Goal: Ask a question: Seek information or help from site administrators or community

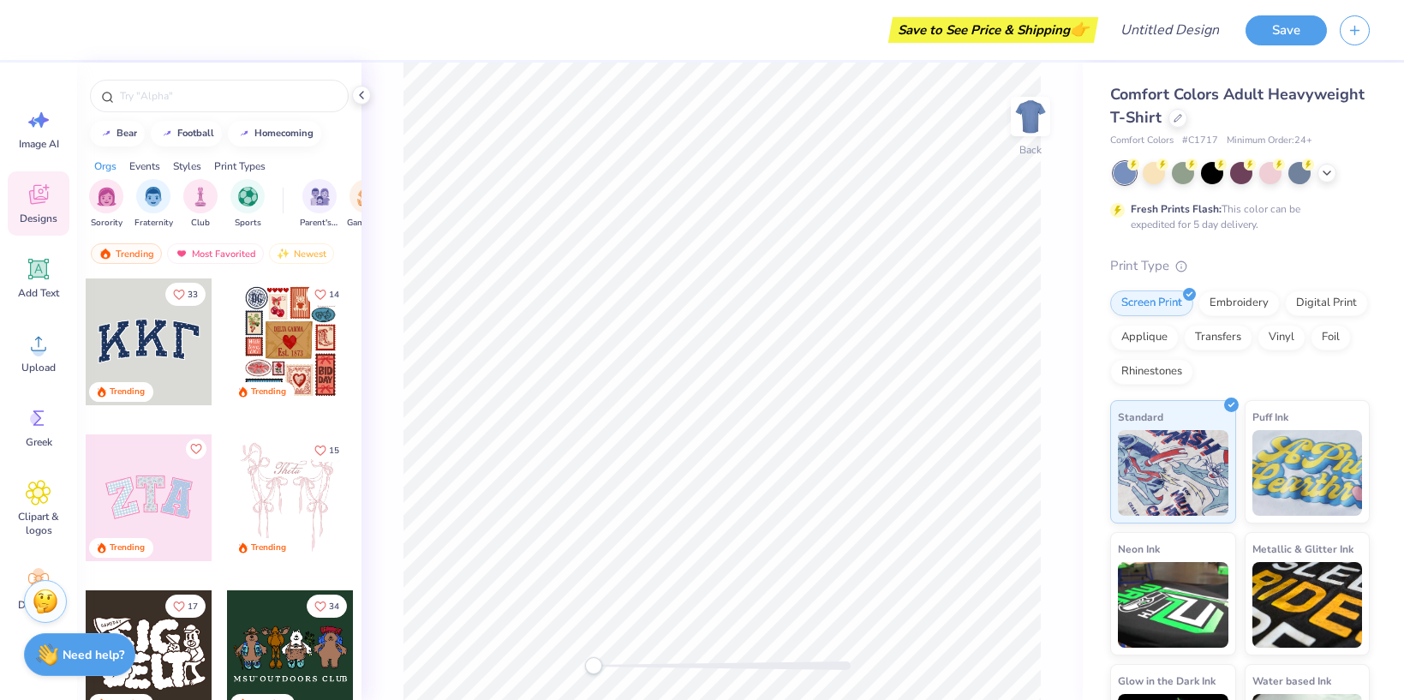
click at [149, 497] on div at bounding box center [149, 497] width 127 height 127
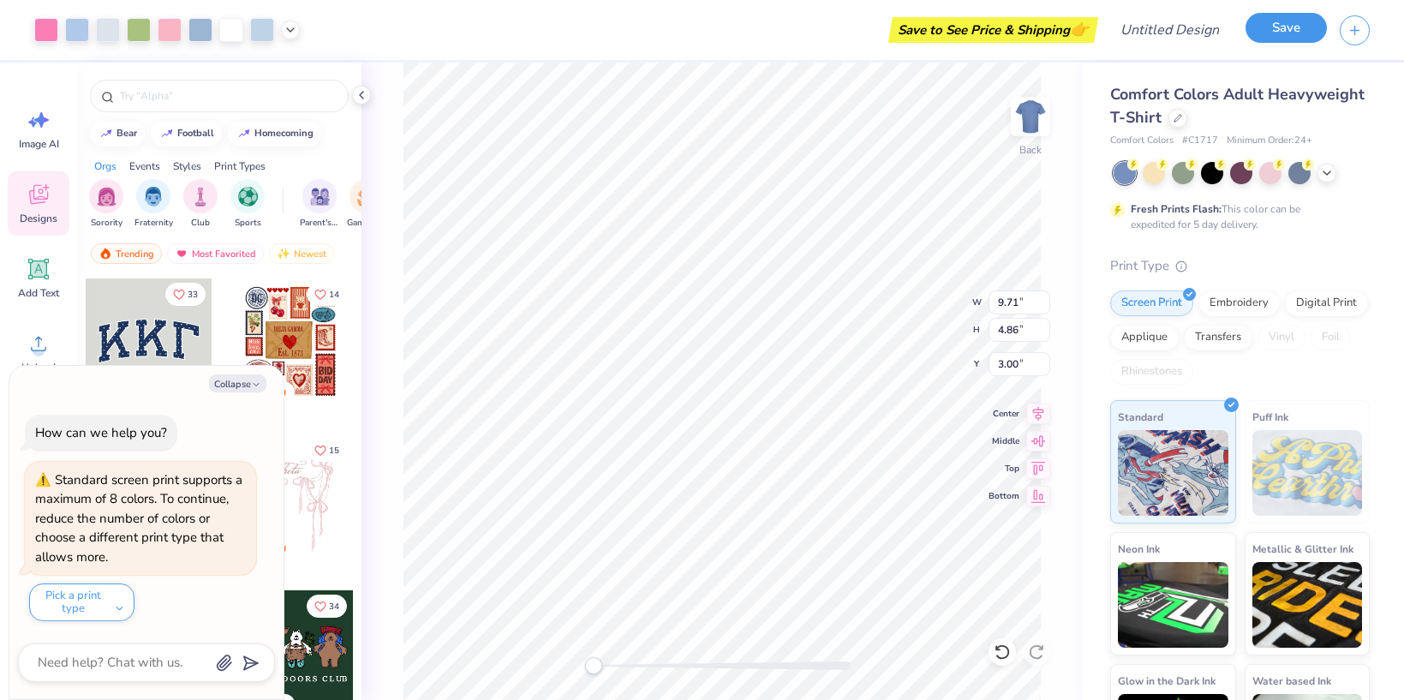
click at [1279, 37] on button "Save" at bounding box center [1286, 28] width 81 height 30
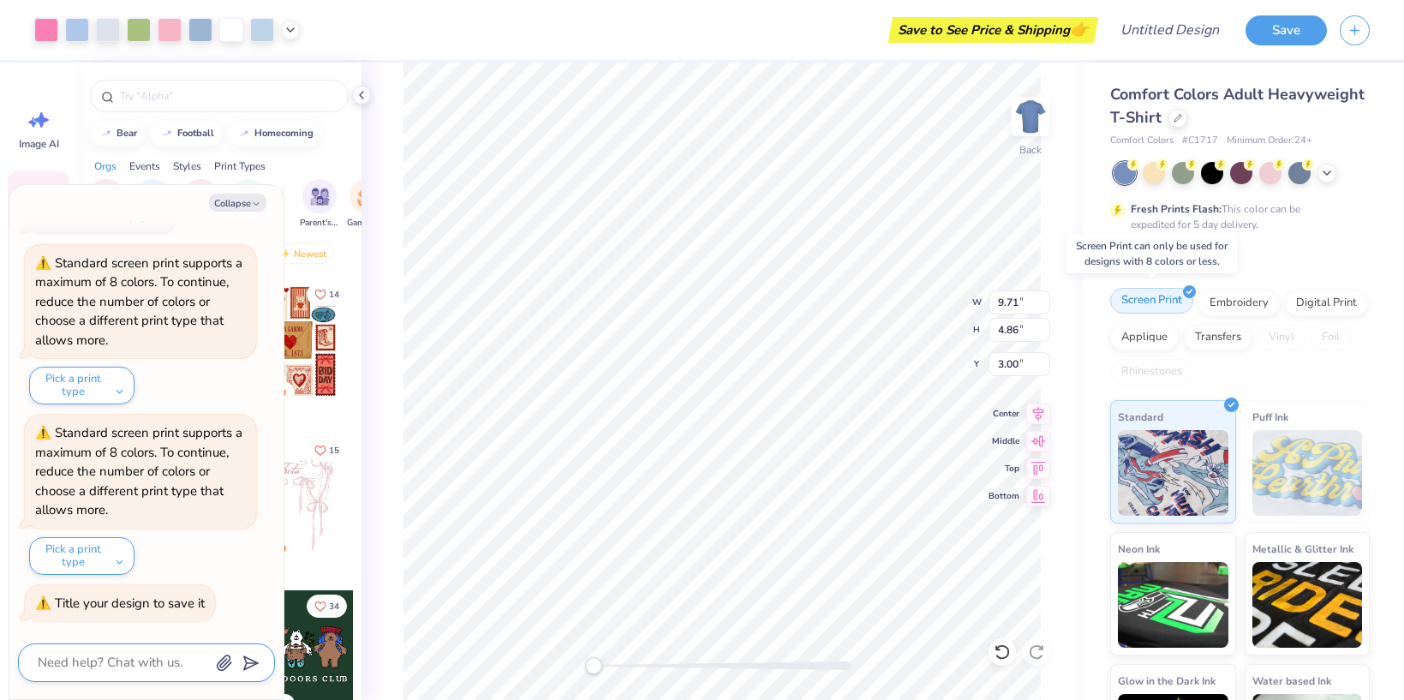
scroll to position [87, 0]
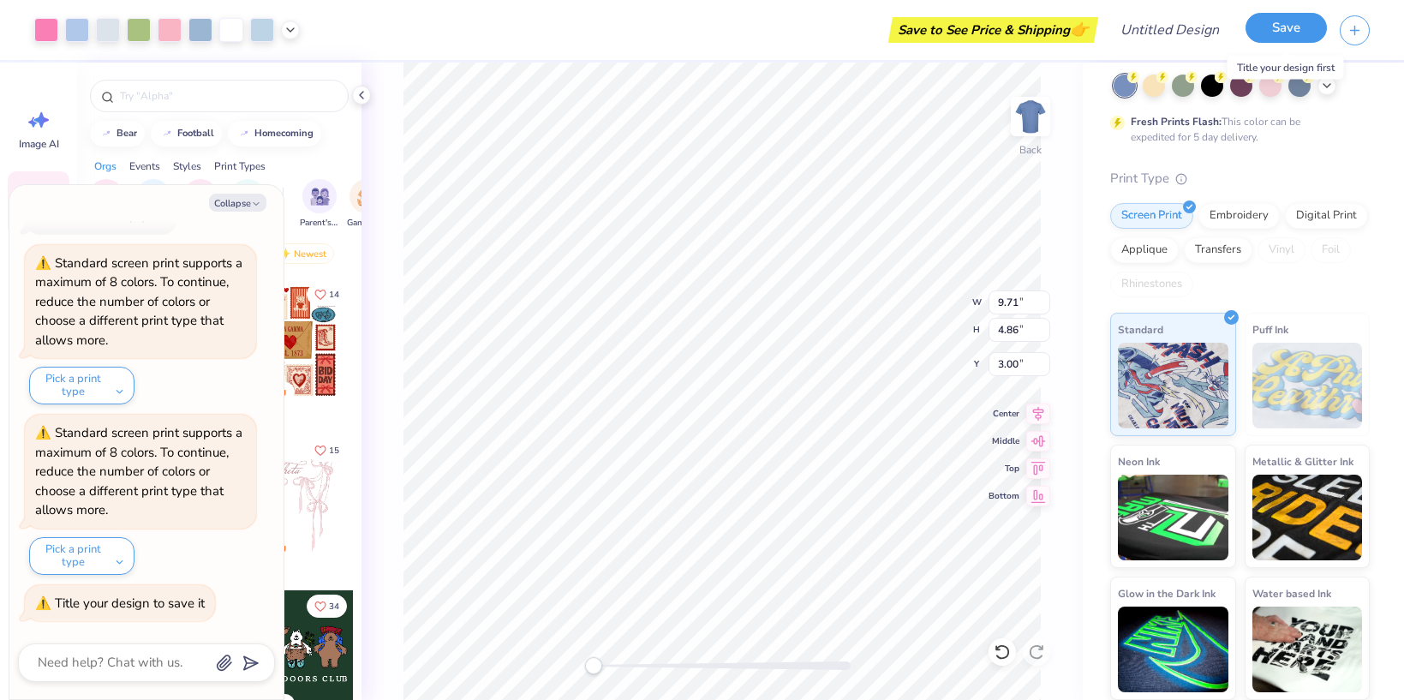
click at [1281, 24] on button "Save" at bounding box center [1286, 28] width 81 height 30
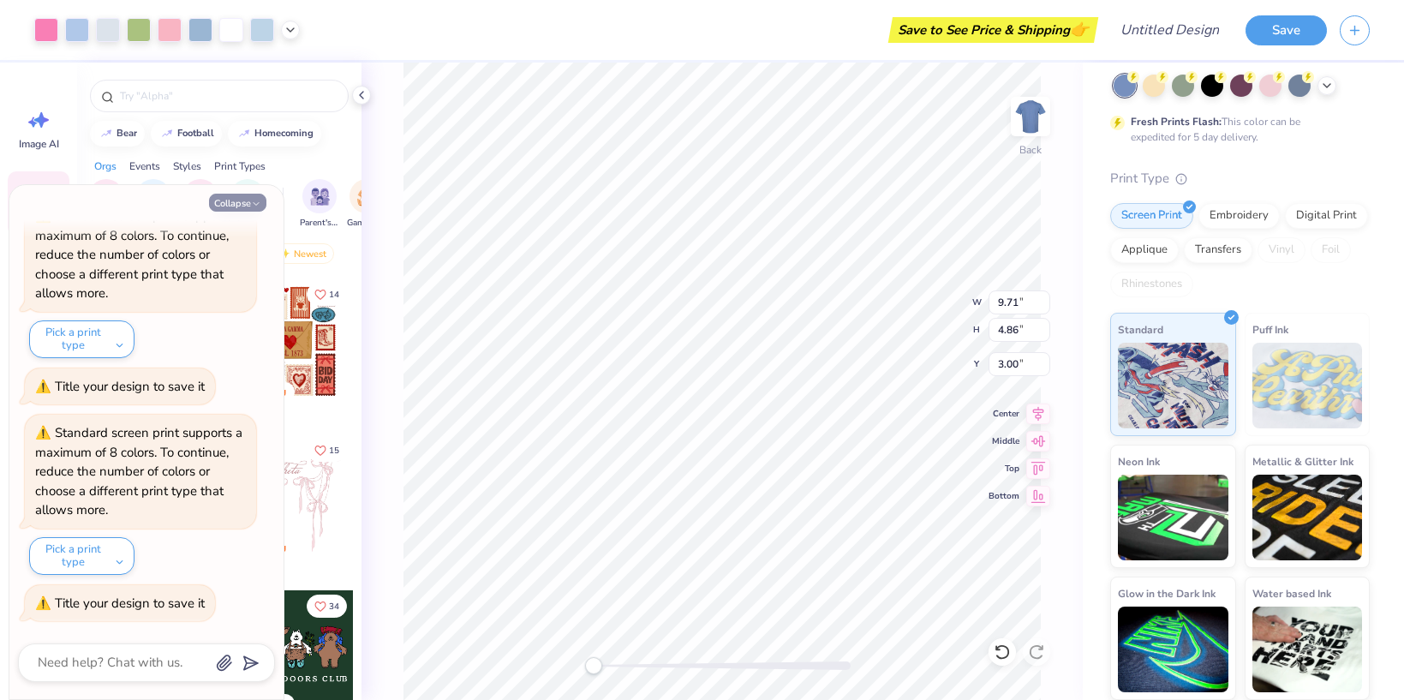
click at [260, 199] on icon "button" at bounding box center [256, 204] width 10 height 10
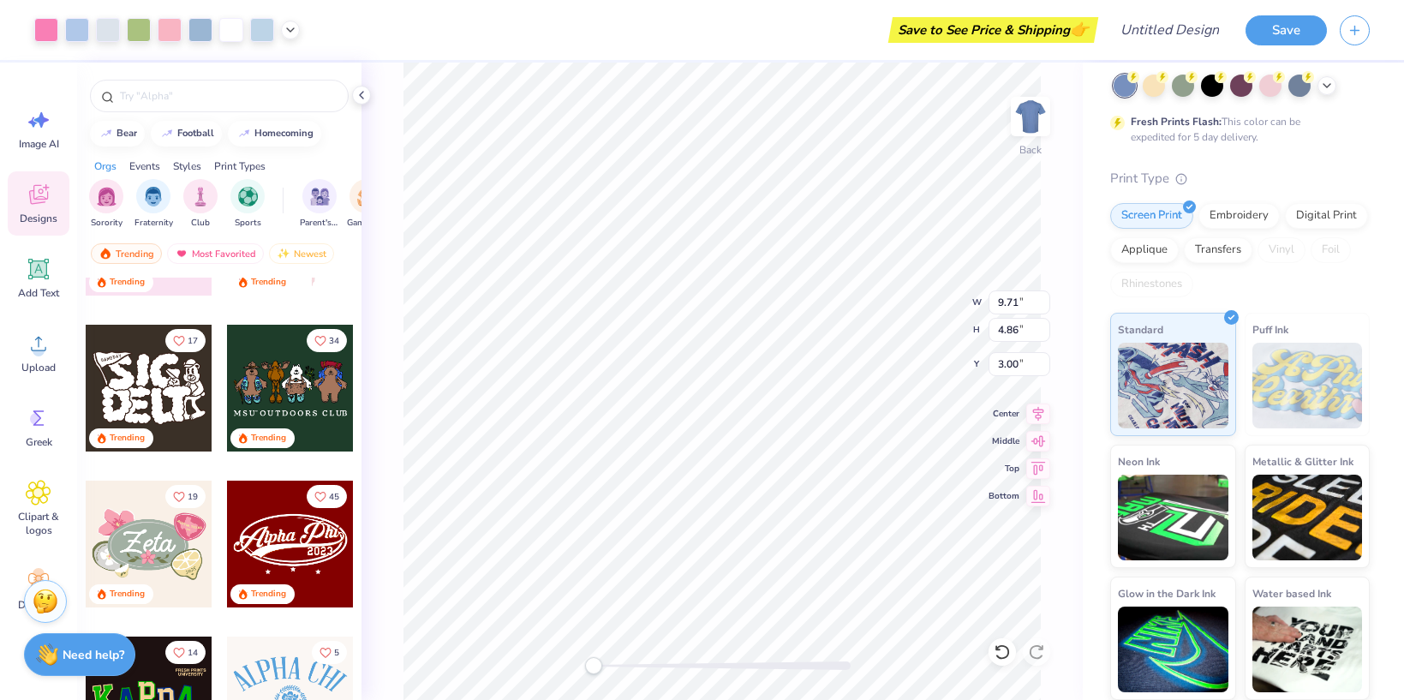
scroll to position [267, 0]
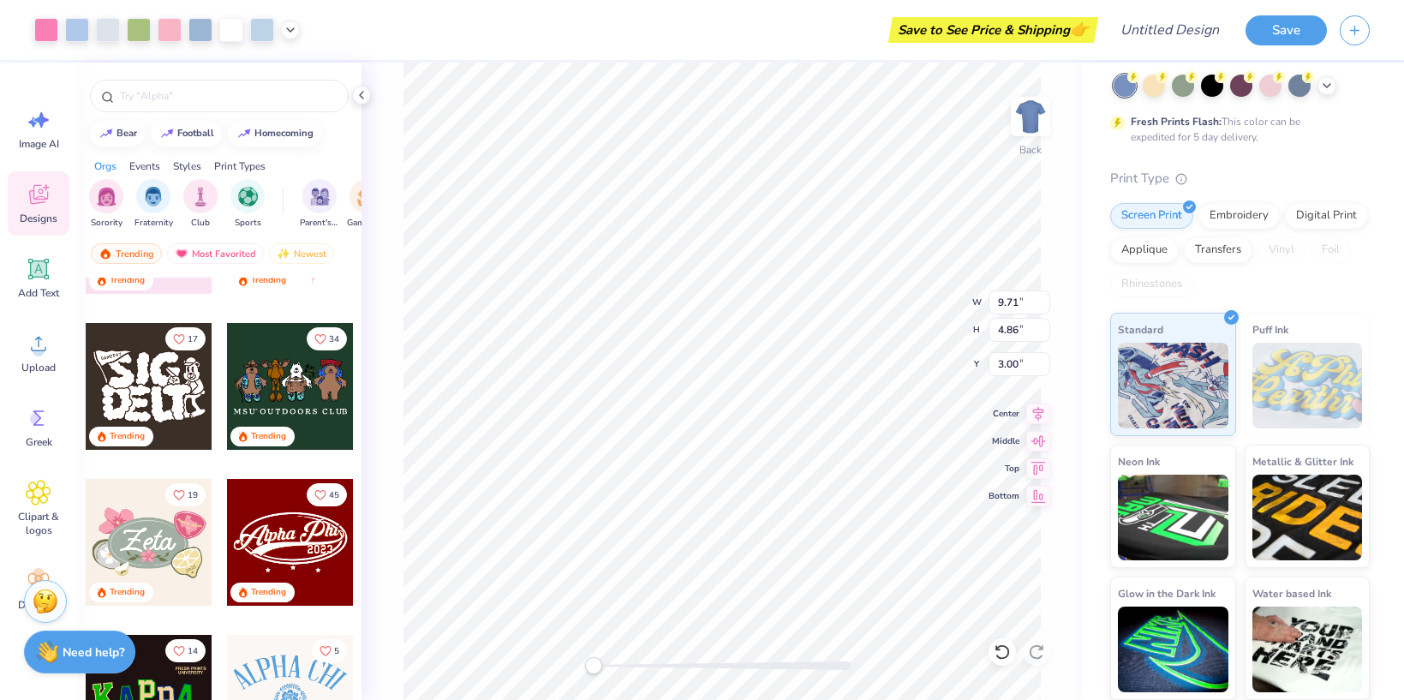
click at [89, 649] on strong "Need help?" at bounding box center [94, 652] width 62 height 16
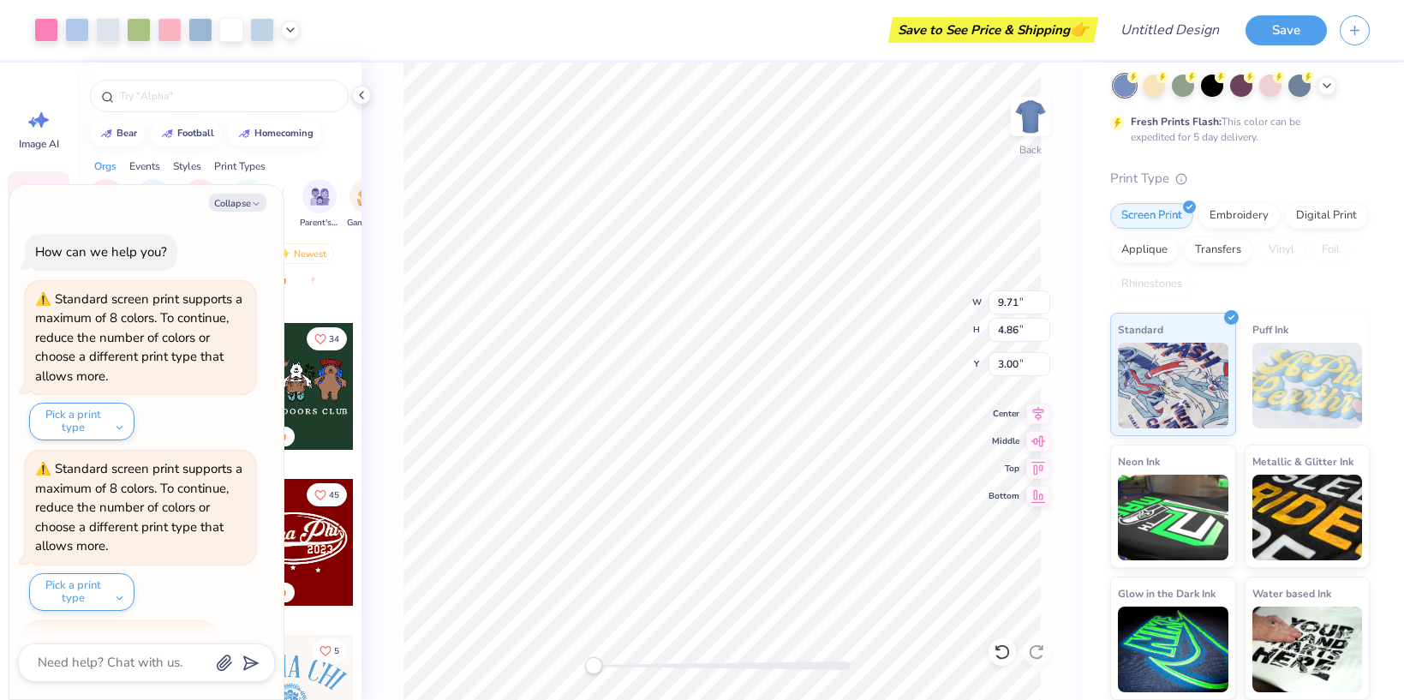
scroll to position [253, 0]
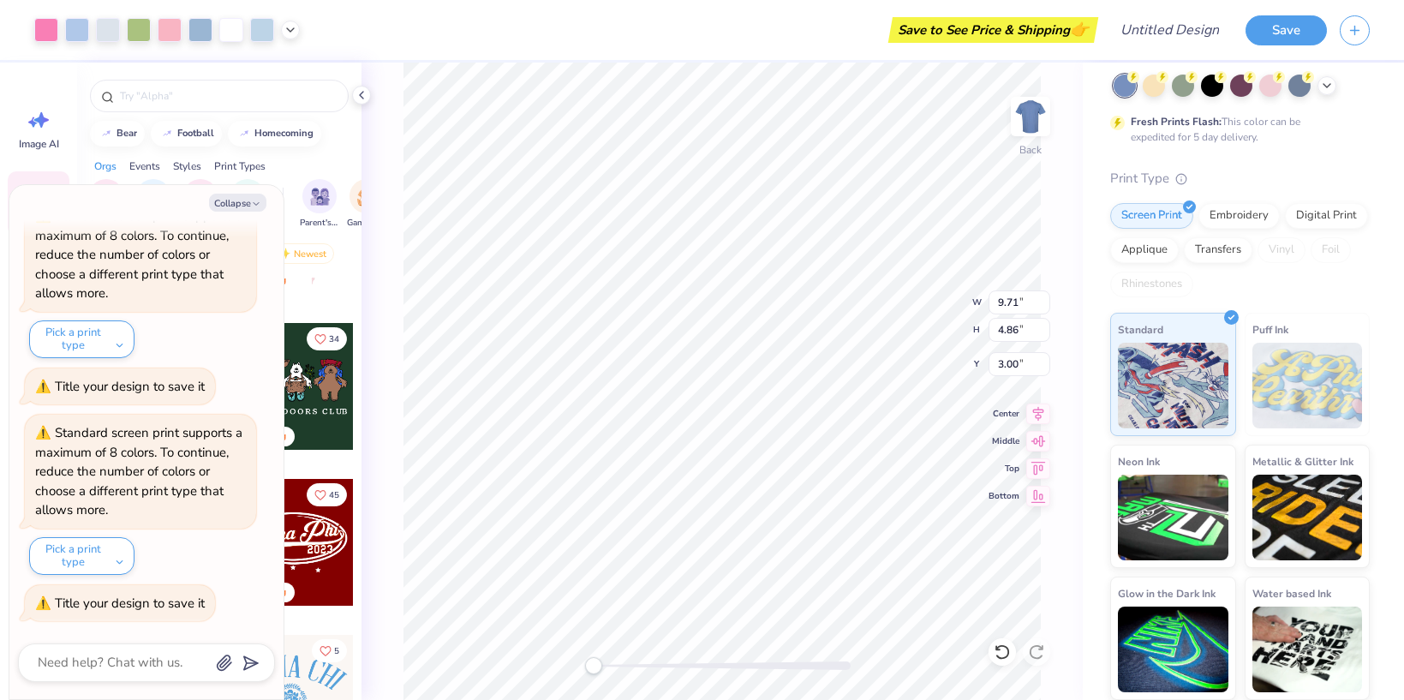
click at [171, 656] on textarea at bounding box center [123, 662] width 174 height 23
type textarea "x"
type textarea "p"
type textarea "x"
type textarea "pr"
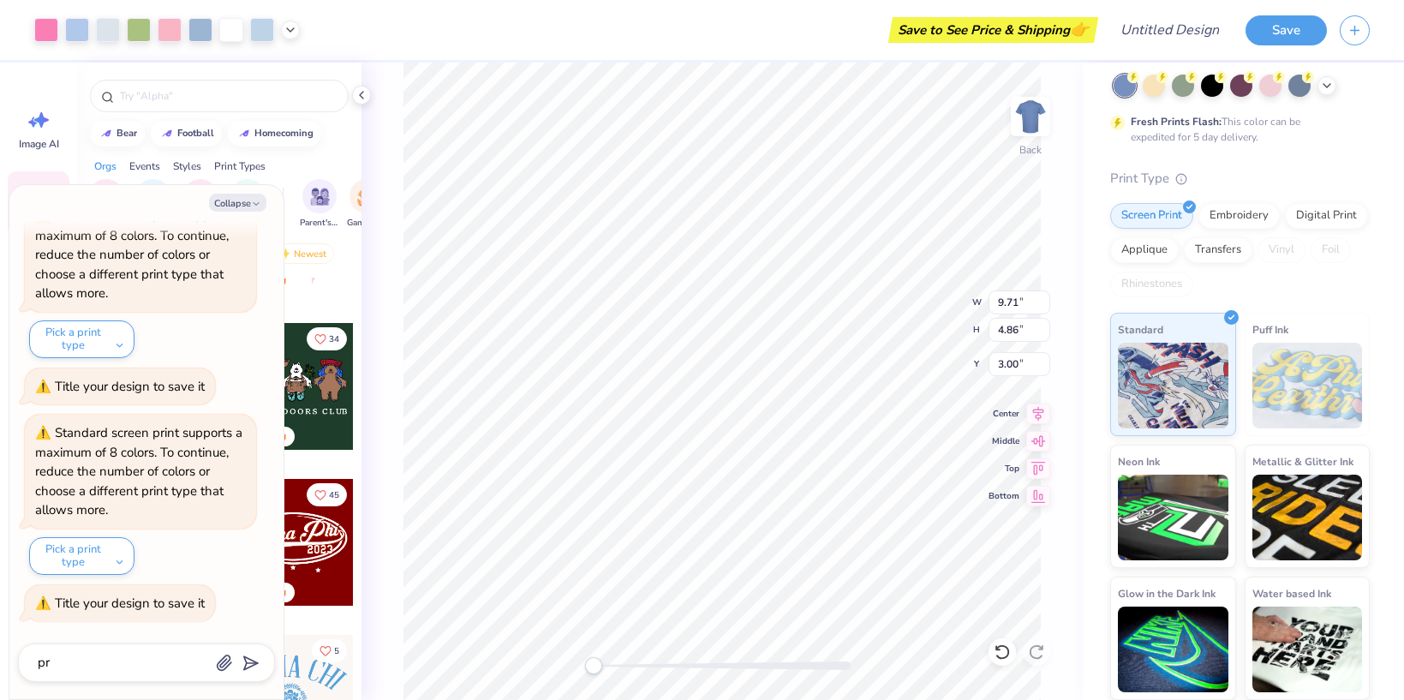
type textarea "x"
type textarea "pri"
type textarea "x"
type textarea "pric"
type textarea "x"
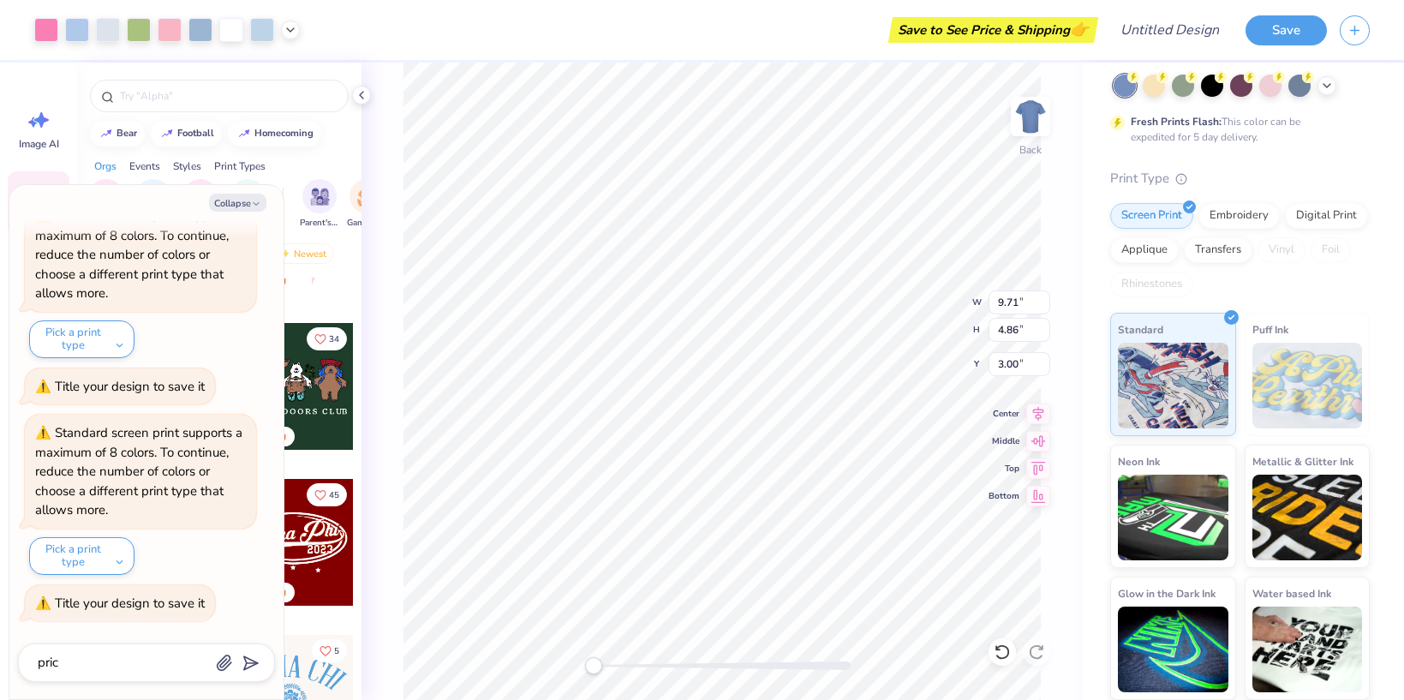
type textarea "price"
type textarea "x"
type textarea "price"
type textarea "x"
type textarea "price o"
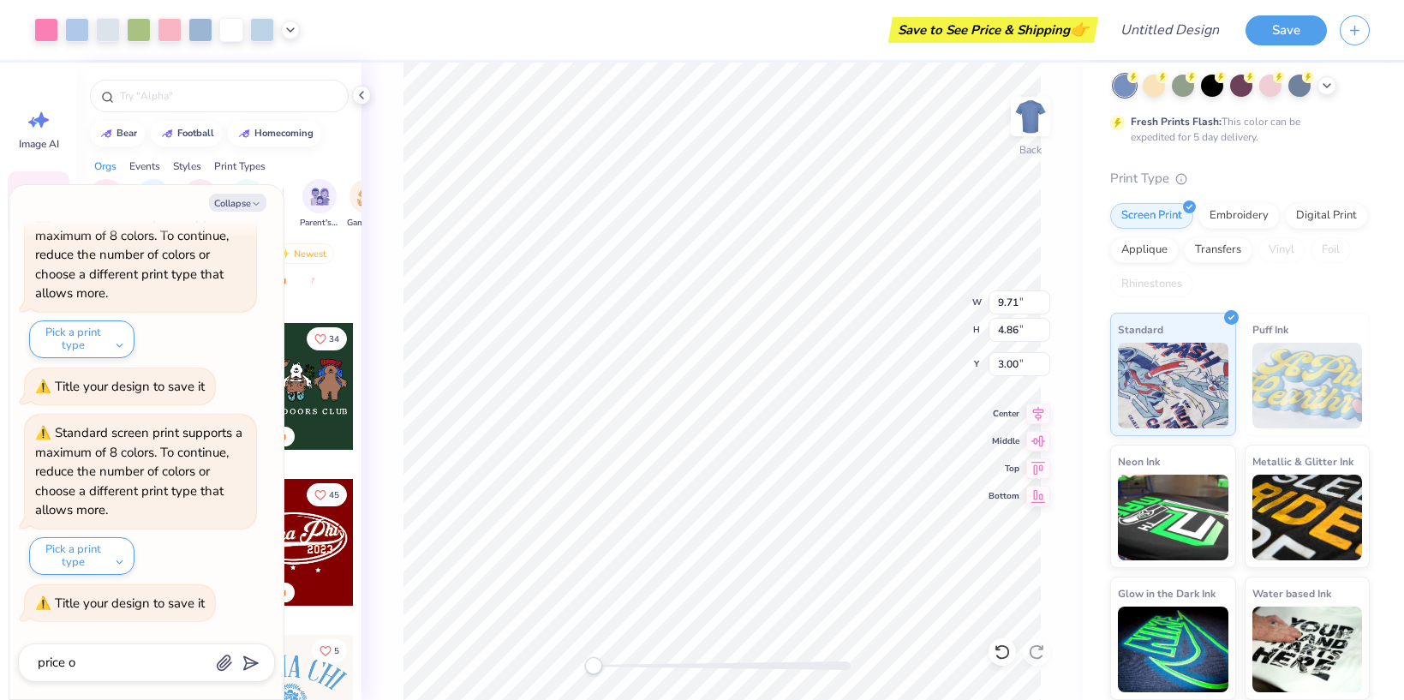
type textarea "x"
type textarea "price of"
type textarea "x"
type textarea "price of"
type textarea "x"
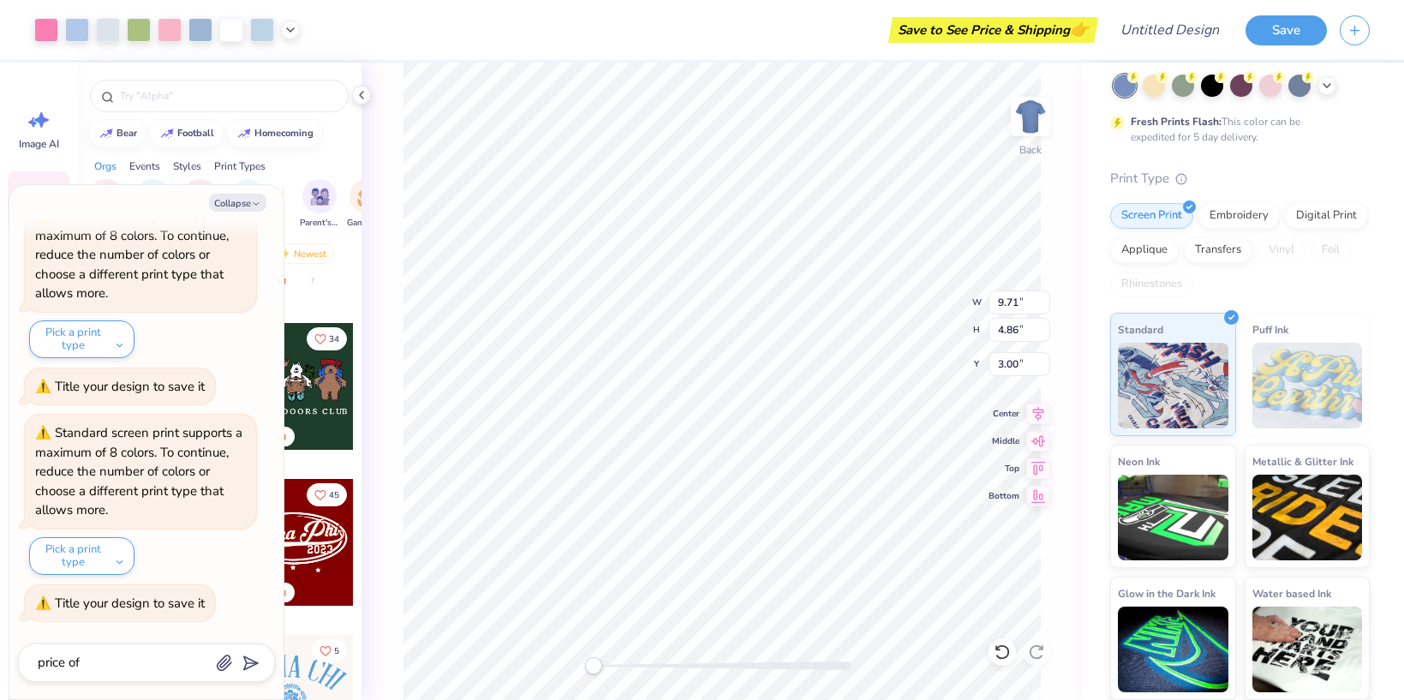
type textarea "price of t"
type textarea "x"
type textarea "price of th"
type textarea "x"
type textarea "price of thi"
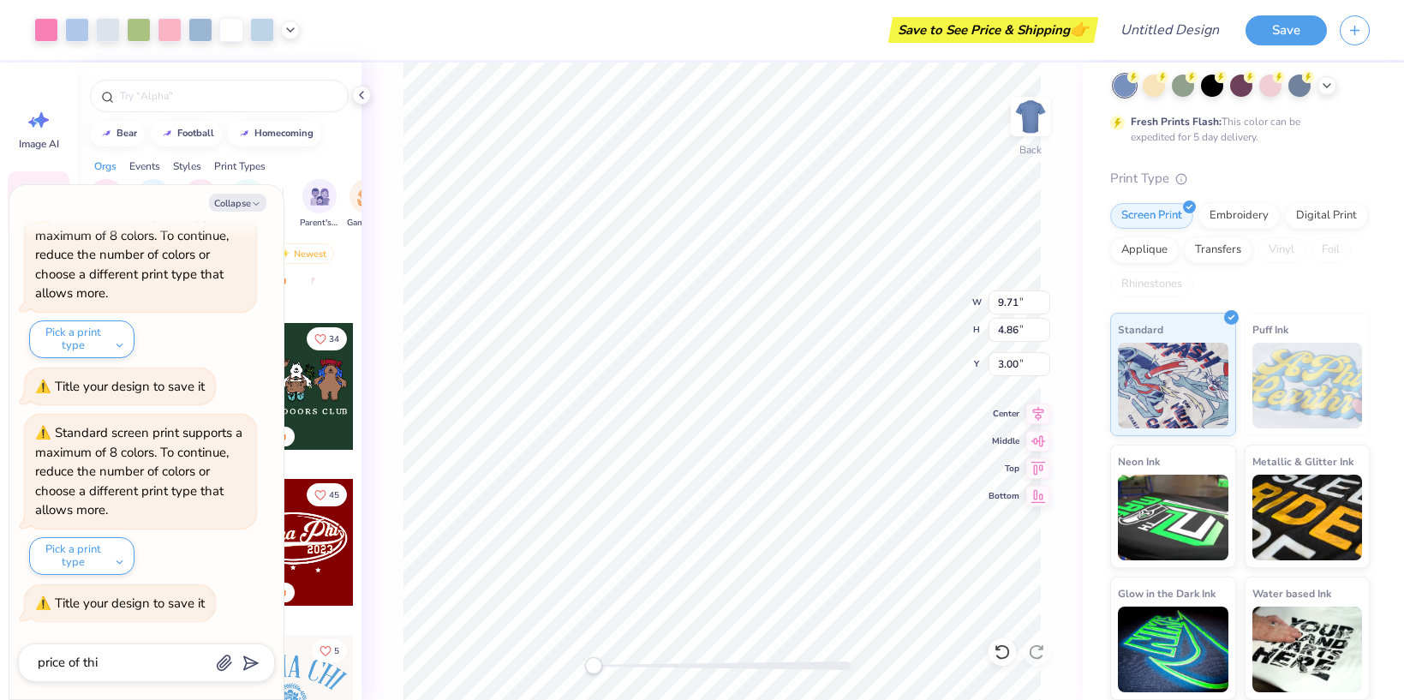
type textarea "x"
type textarea "price of this"
type input "price of this"
type textarea "x"
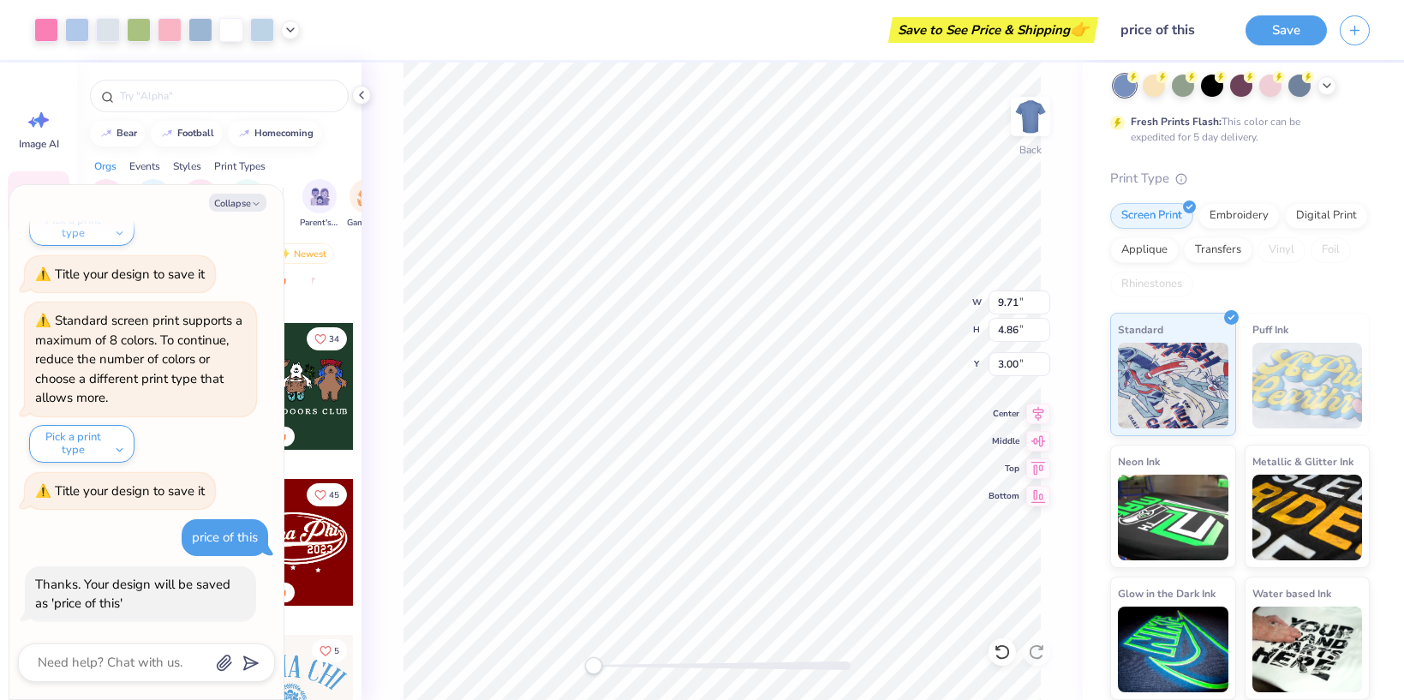
click at [982, 30] on div "Save to See Price & Shipping 👉" at bounding box center [993, 30] width 201 height 26
click at [134, 662] on textarea at bounding box center [123, 662] width 174 height 23
type textarea "x"
type textarea "i"
type textarea "x"
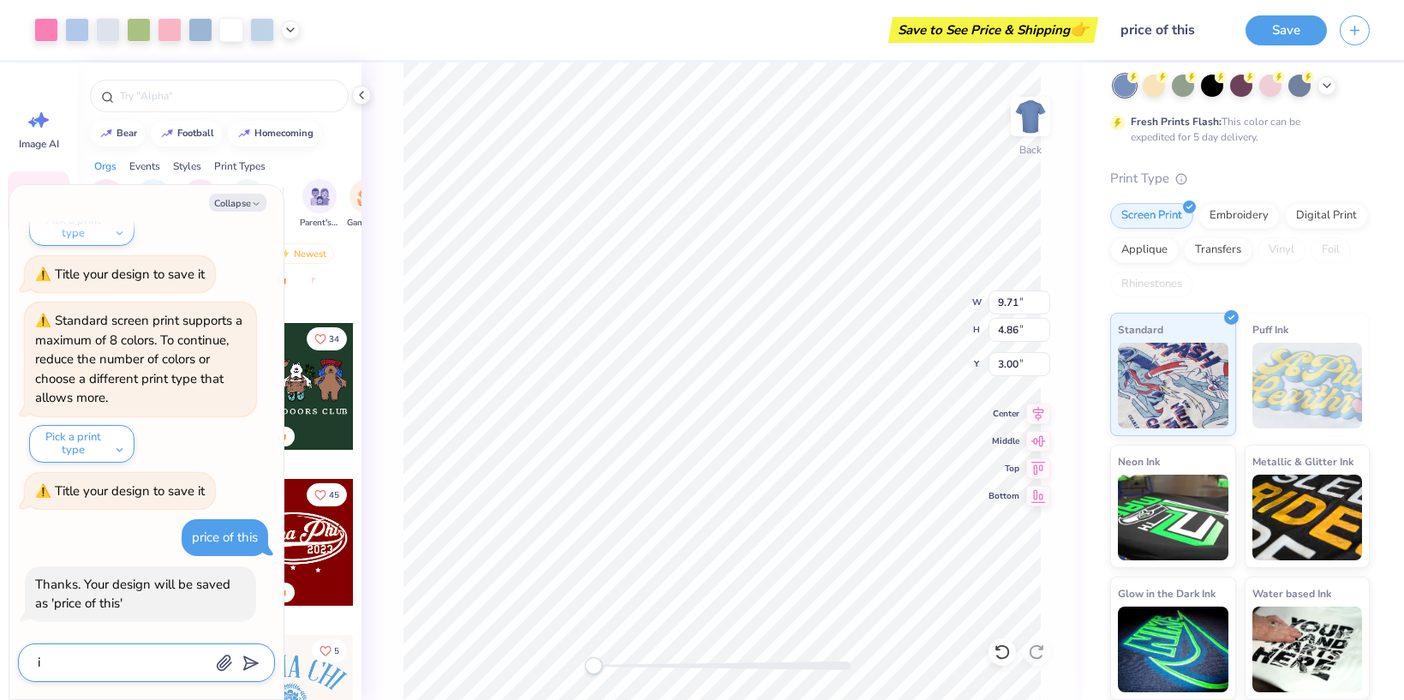
type textarea "i"
type textarea "x"
type textarea "i w"
type textarea "x"
type textarea "i wa"
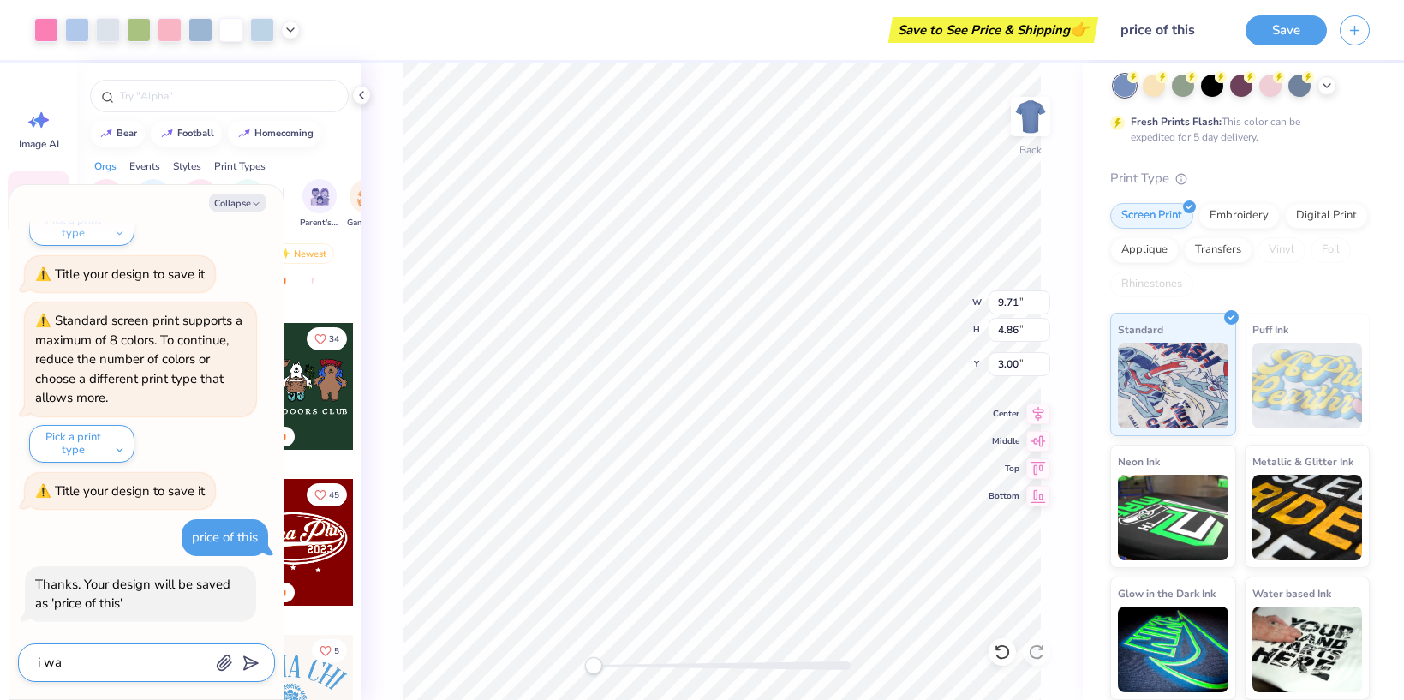
type textarea "x"
type textarea "i wan"
type textarea "x"
type textarea "i want"
type textarea "x"
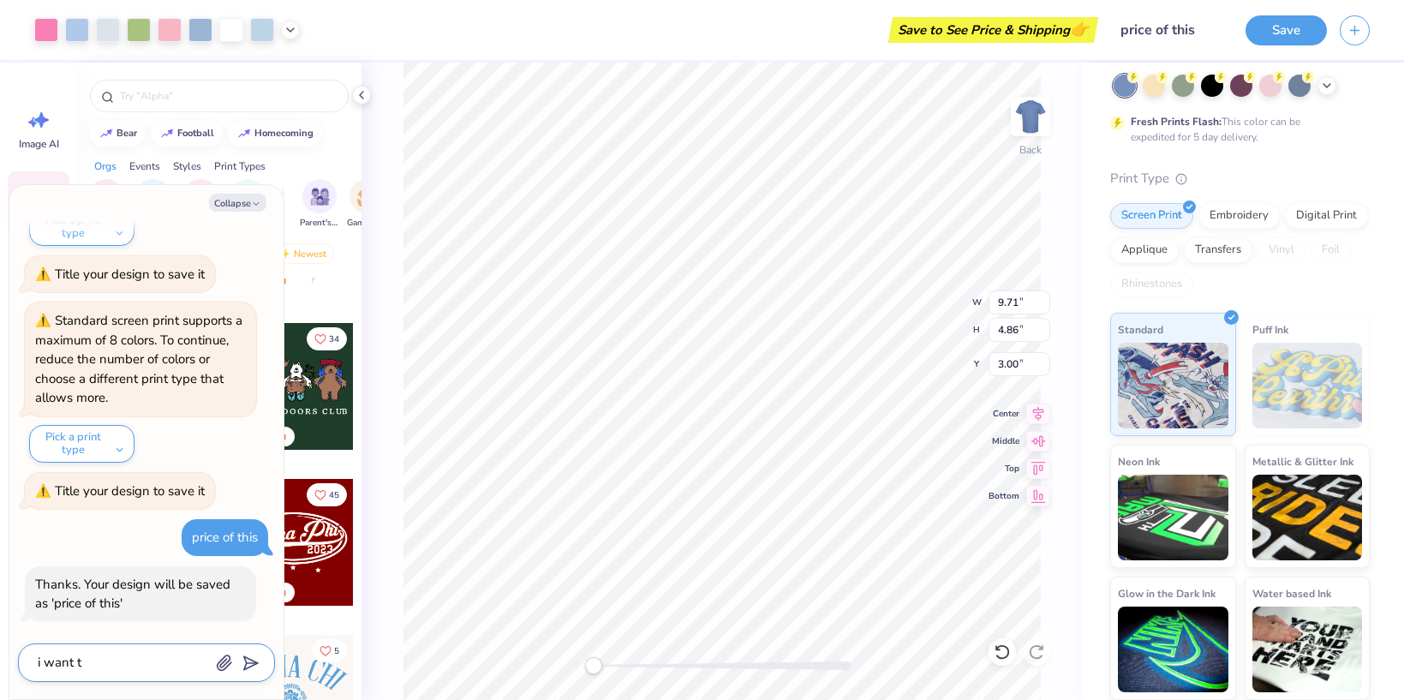
type textarea "i want to"
type textarea "x"
type textarea "i want to"
type textarea "x"
type textarea "i want to k"
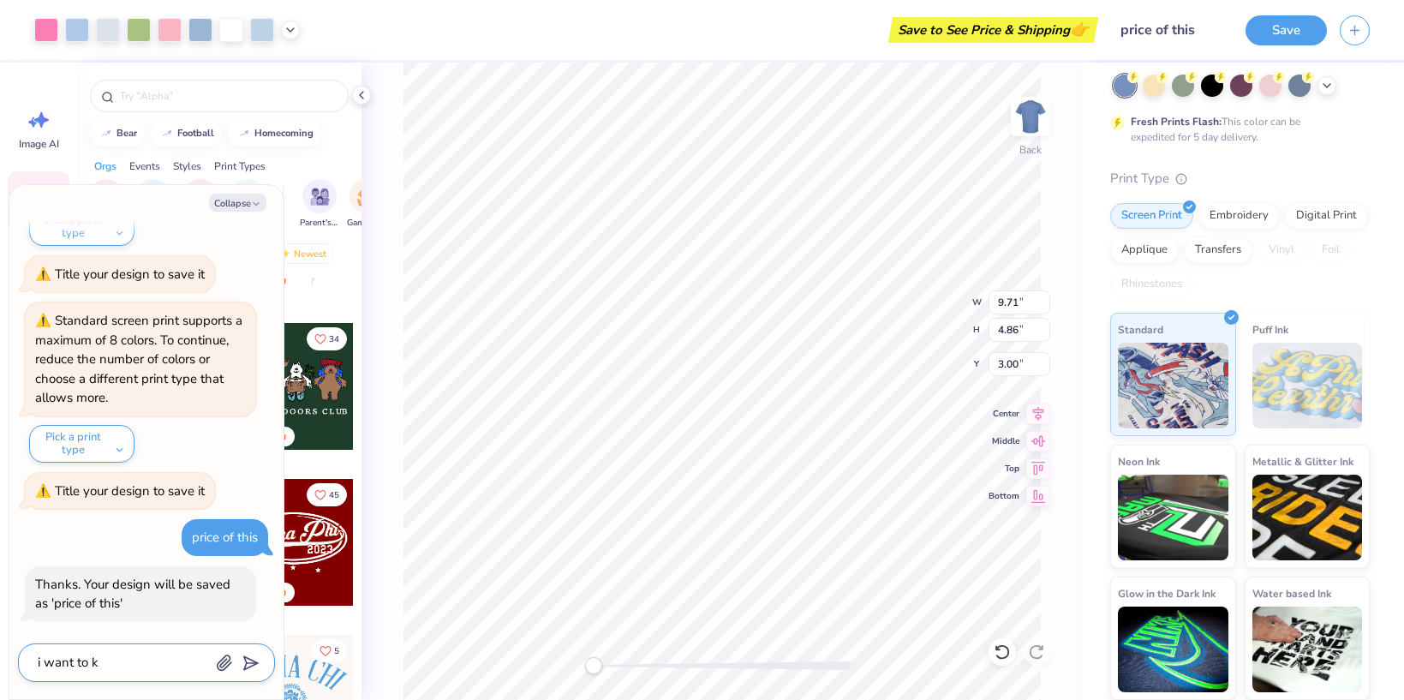
type textarea "x"
type textarea "i want to kn"
type textarea "x"
type textarea "i want to kno"
type textarea "x"
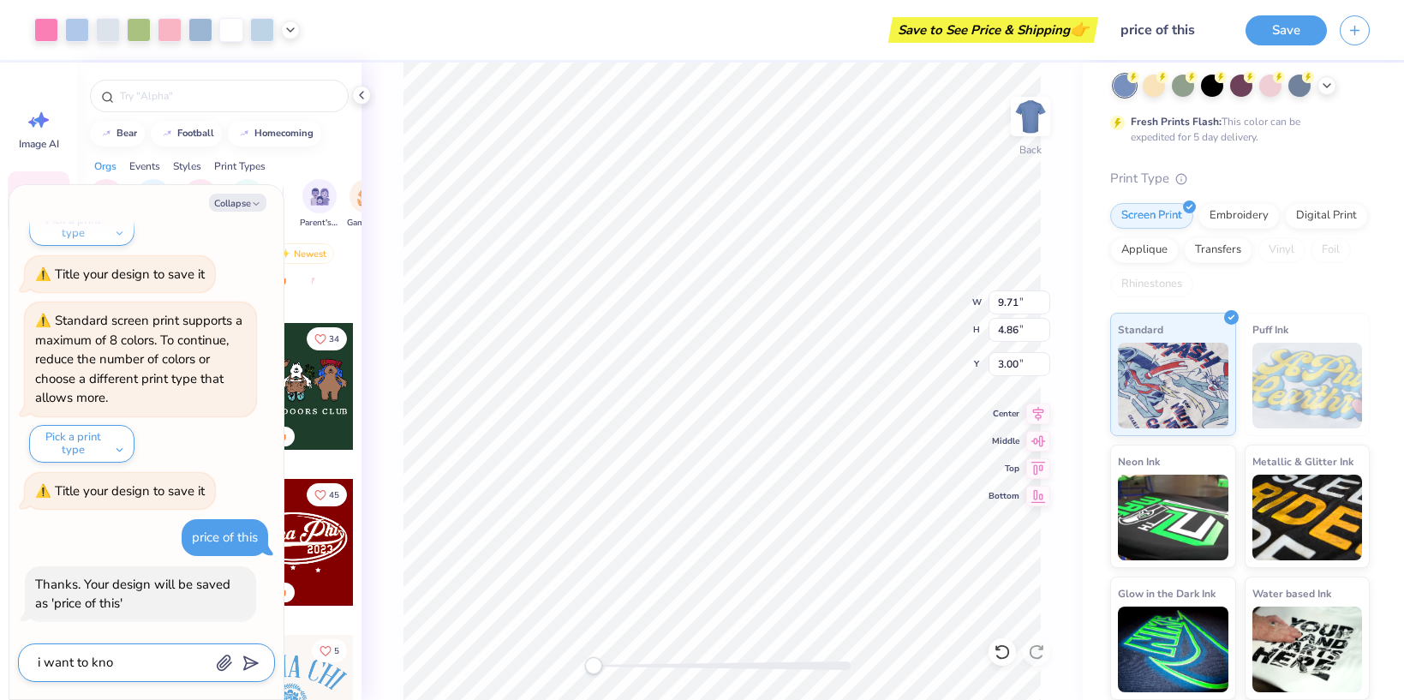
type textarea "i want to know"
type textarea "x"
type textarea "i want to know"
type textarea "x"
type textarea "i want to know t"
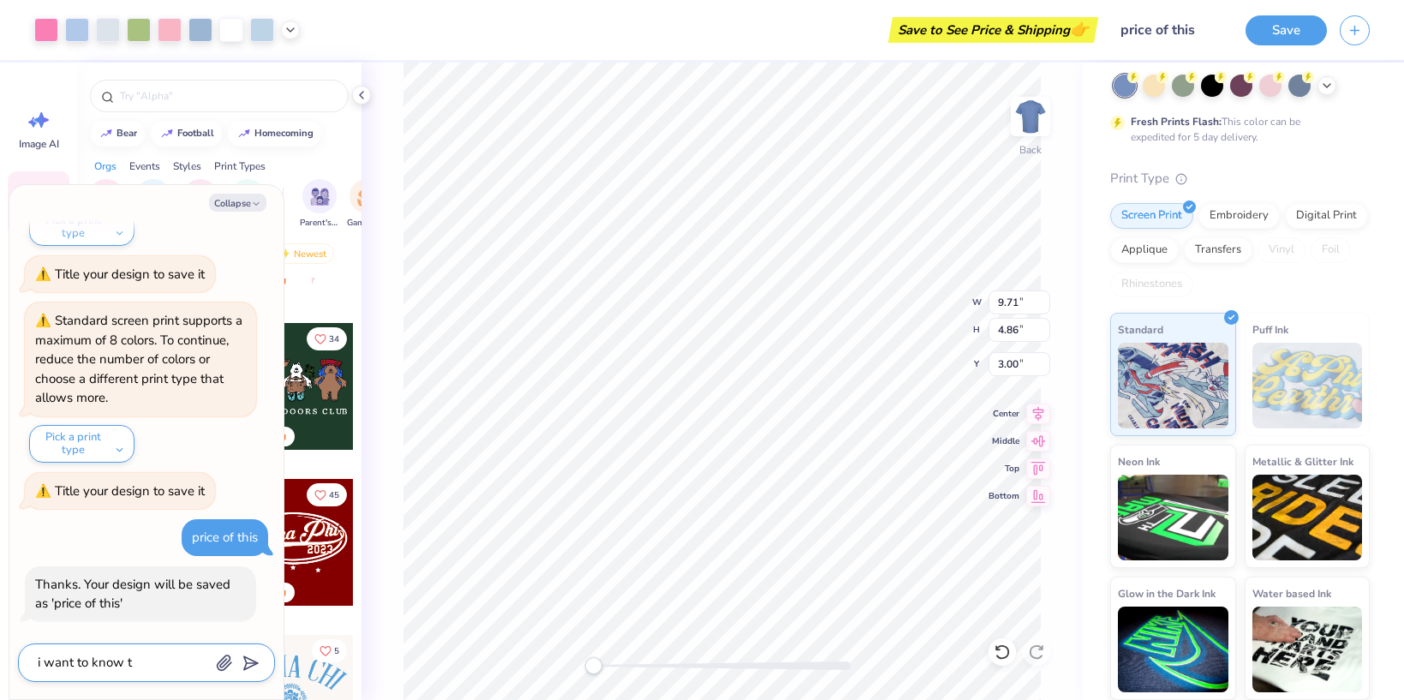
type textarea "x"
type textarea "i want to know th"
type textarea "x"
type textarea "i want to know the"
type textarea "x"
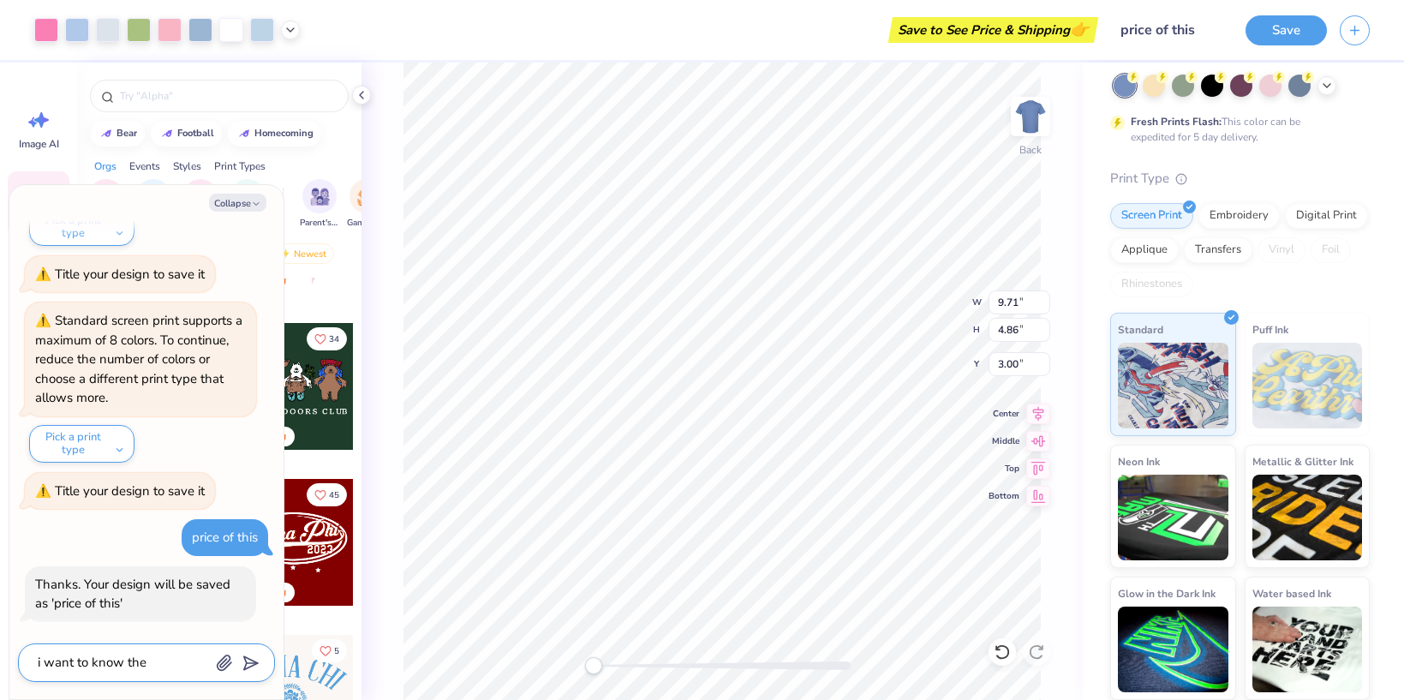
type textarea "i want to know the p"
type textarea "x"
type textarea "i want to know the pr"
type textarea "x"
type textarea "i want to know the pri"
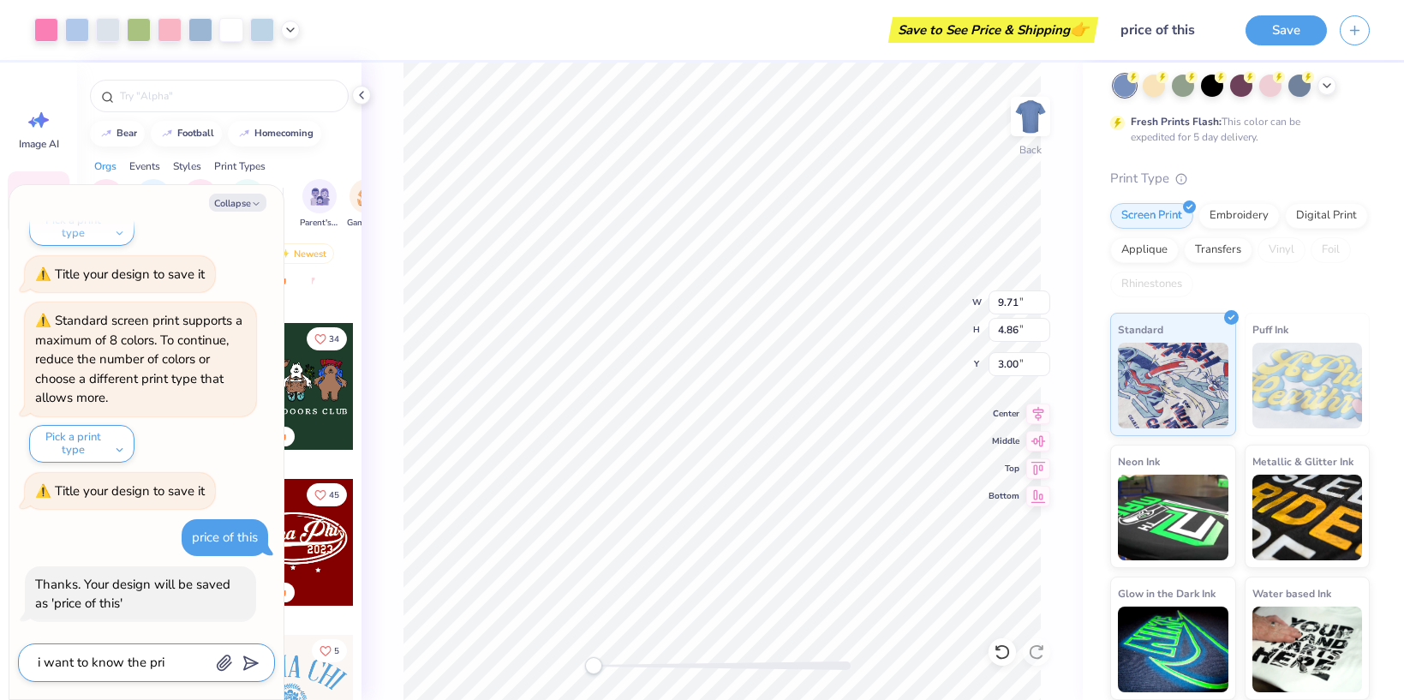
type textarea "x"
type textarea "i want to know the pric"
type textarea "x"
type textarea "i want to know the price"
type textarea "x"
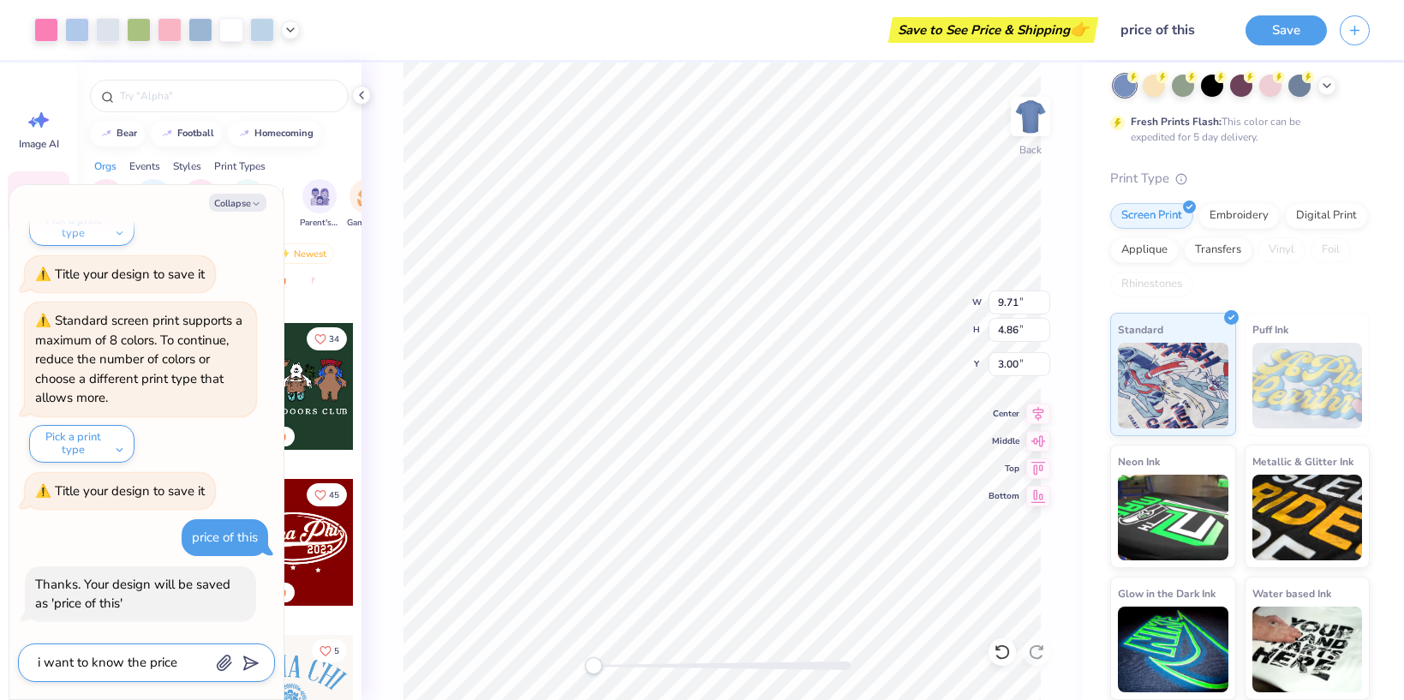
type textarea "i want to know the price"
type textarea "x"
type textarea "i want to know the price i"
type textarea "x"
type textarea "i want to know the price if"
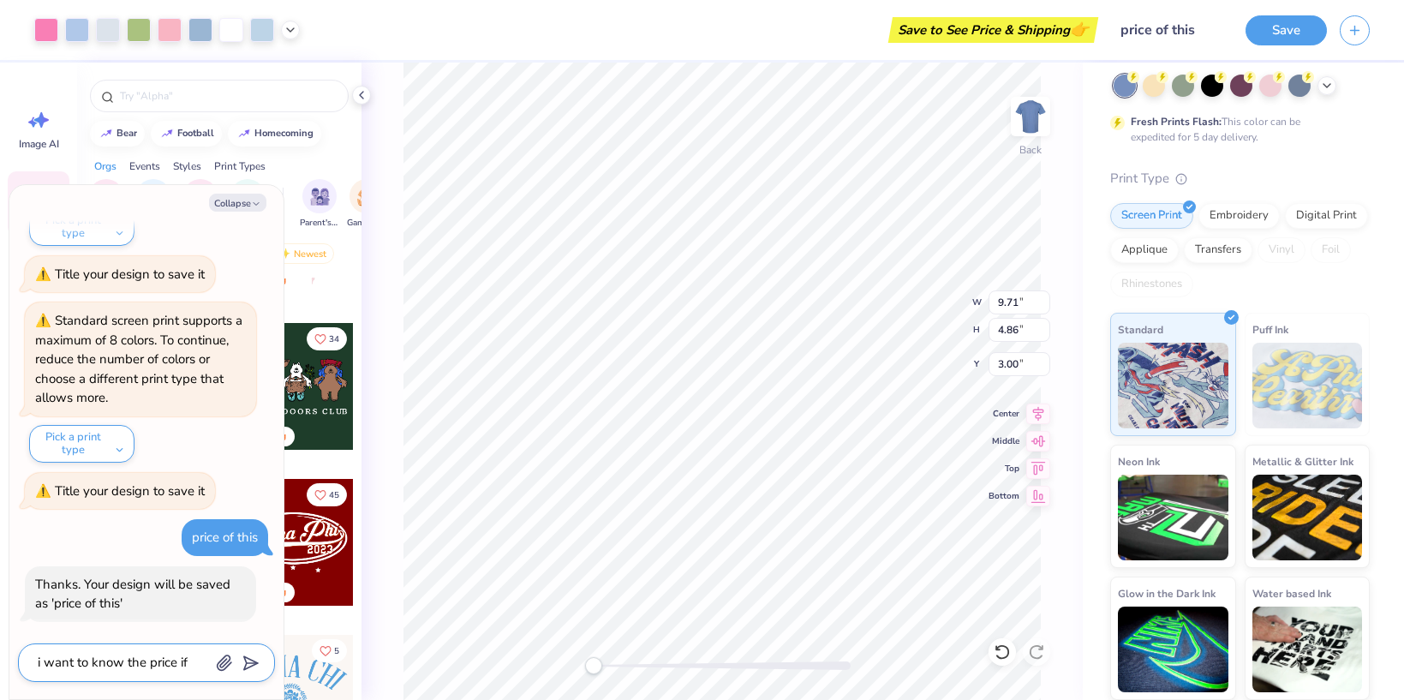
type textarea "x"
type textarea "i want to know the price if"
type textarea "x"
type textarea "i want to know the price if t"
type textarea "x"
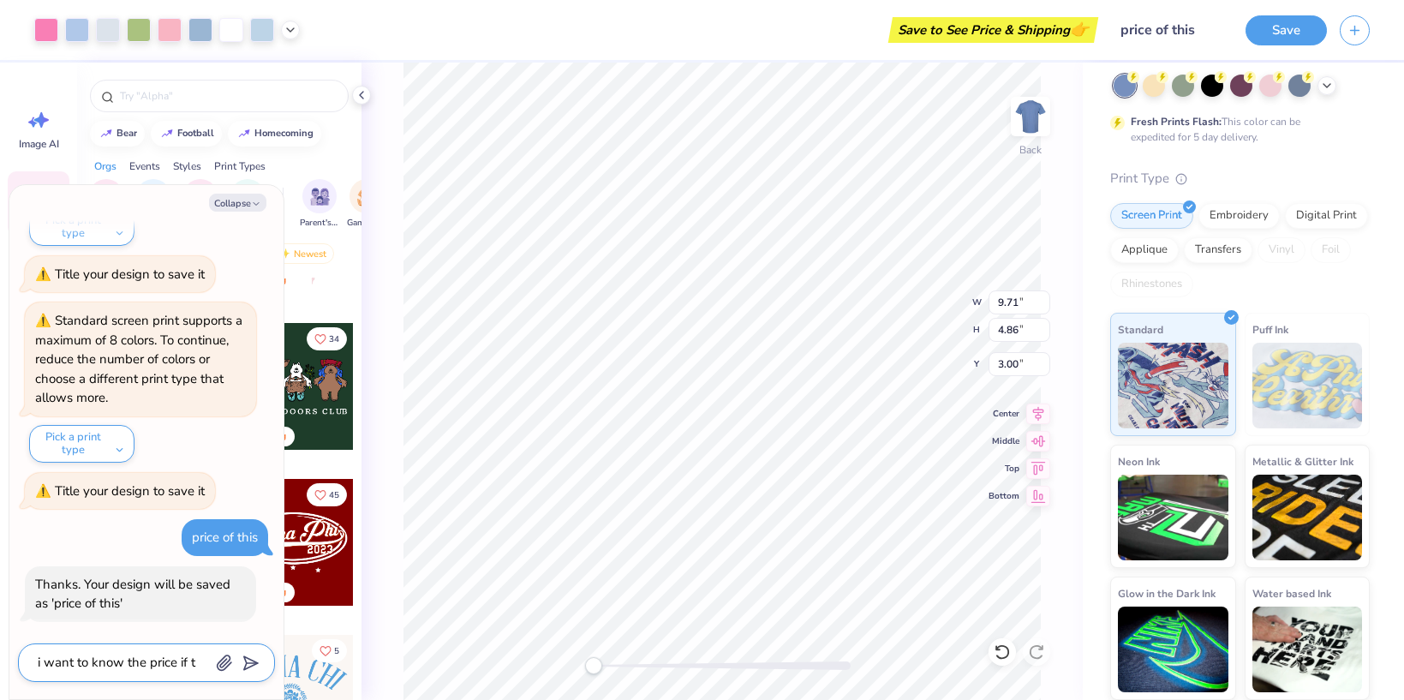
type textarea "i want to know the price if"
type textarea "x"
type textarea "i want to know the price if"
type textarea "x"
type textarea "i want to know the price i"
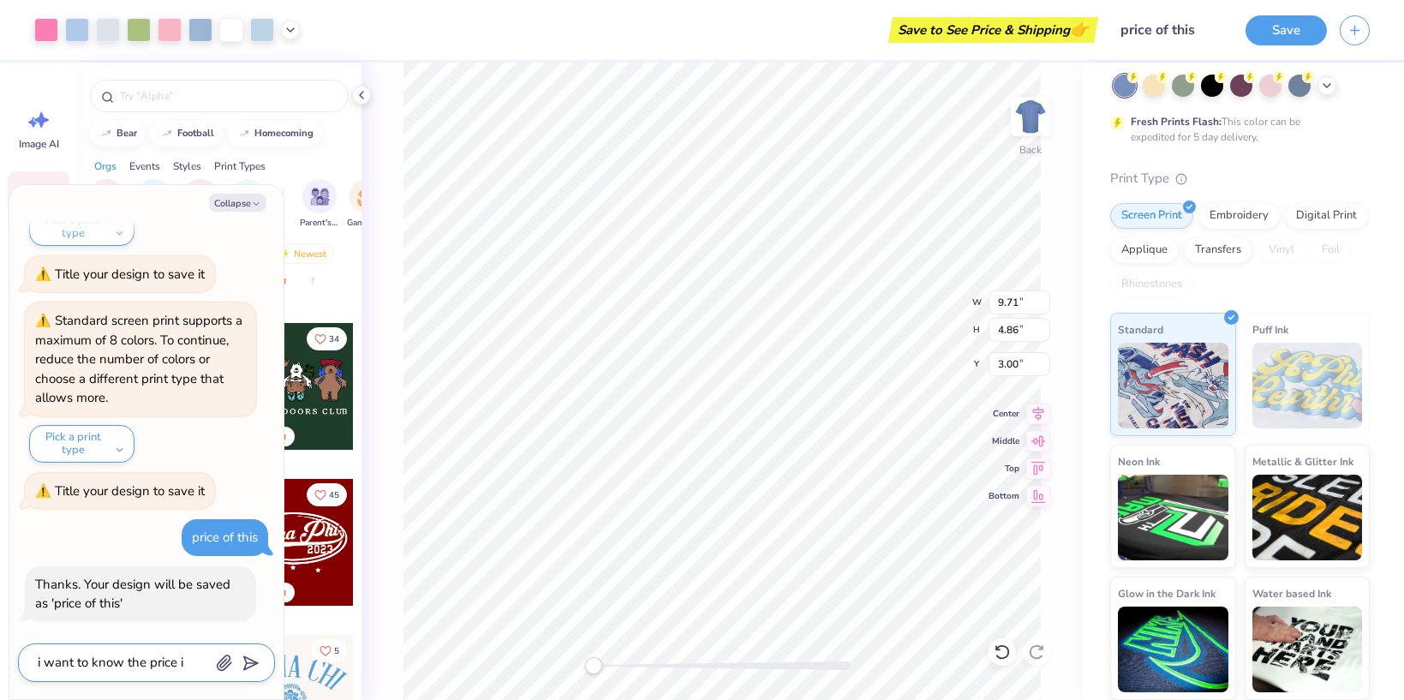
type textarea "x"
type textarea "i want to know the price"
type textarea "x"
type textarea "i want to know the price o"
type textarea "x"
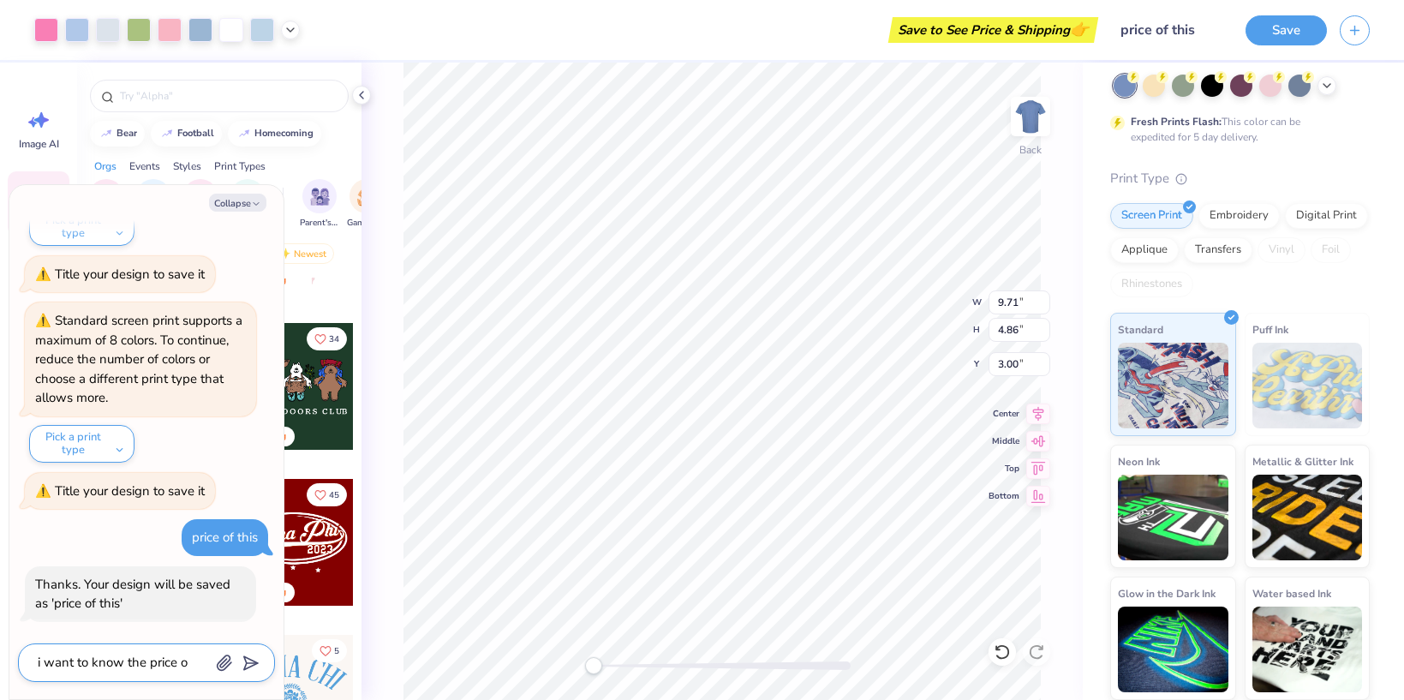
type textarea "i want to know the price of"
type textarea "x"
type textarea "i want to know the price of"
type textarea "x"
type textarea "i want to know the price of t"
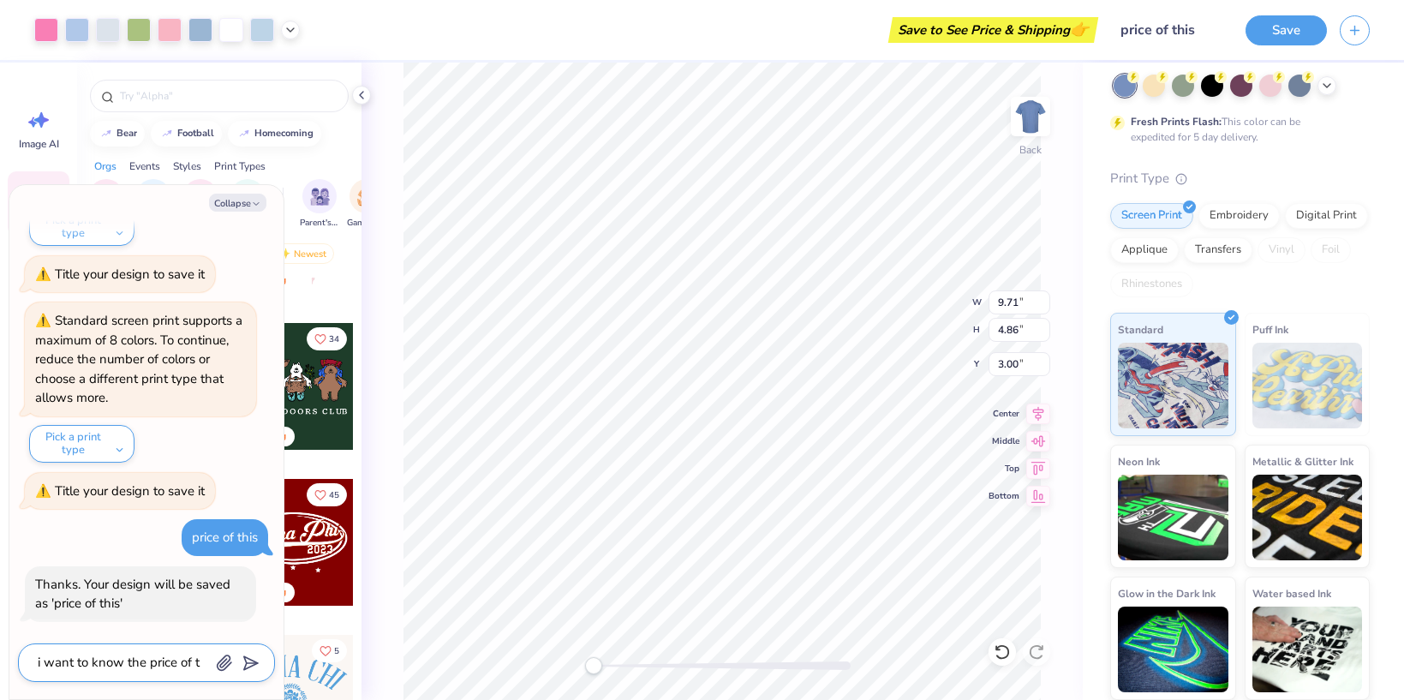
type textarea "x"
type textarea "i want to know the price of th"
type textarea "x"
type textarea "i want to know the price of thi"
type textarea "x"
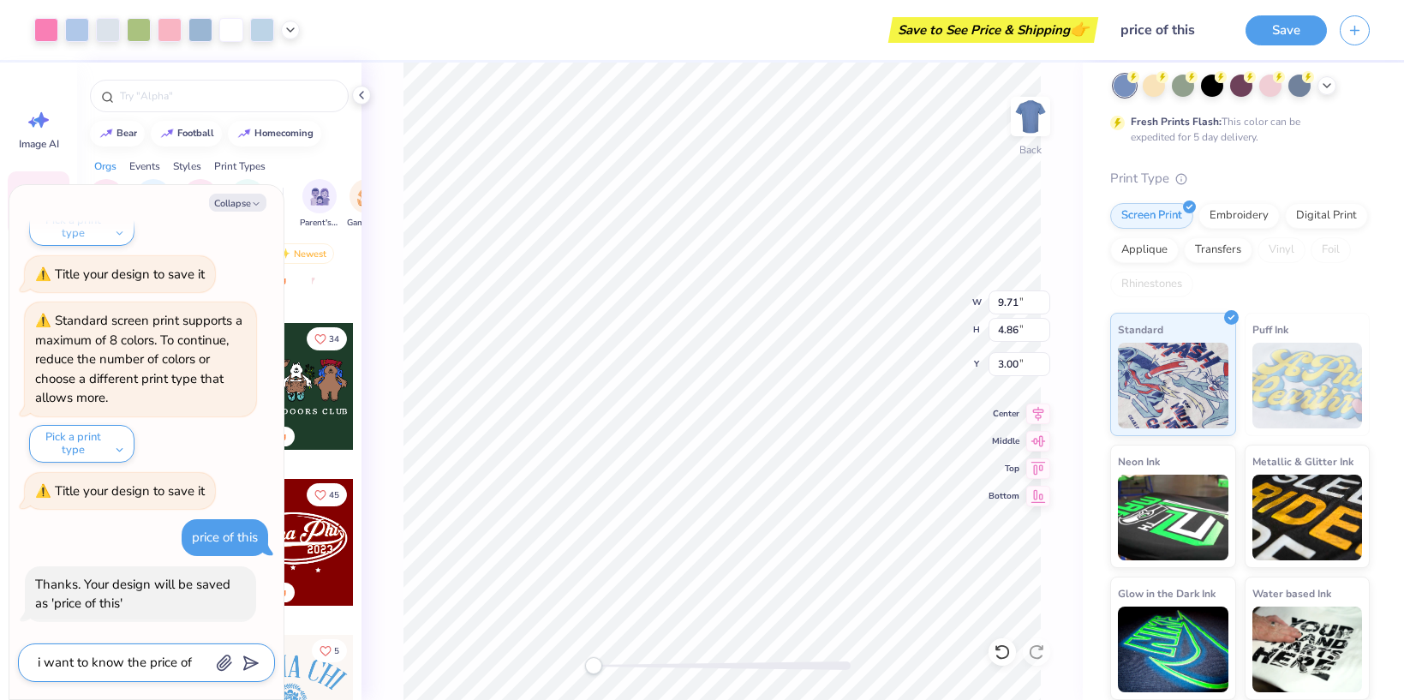
type textarea "i want to know the price of this"
type textarea "x"
type textarea "i want to know the price of this"
type textarea "x"
type textarea "i want to know the price of this t"
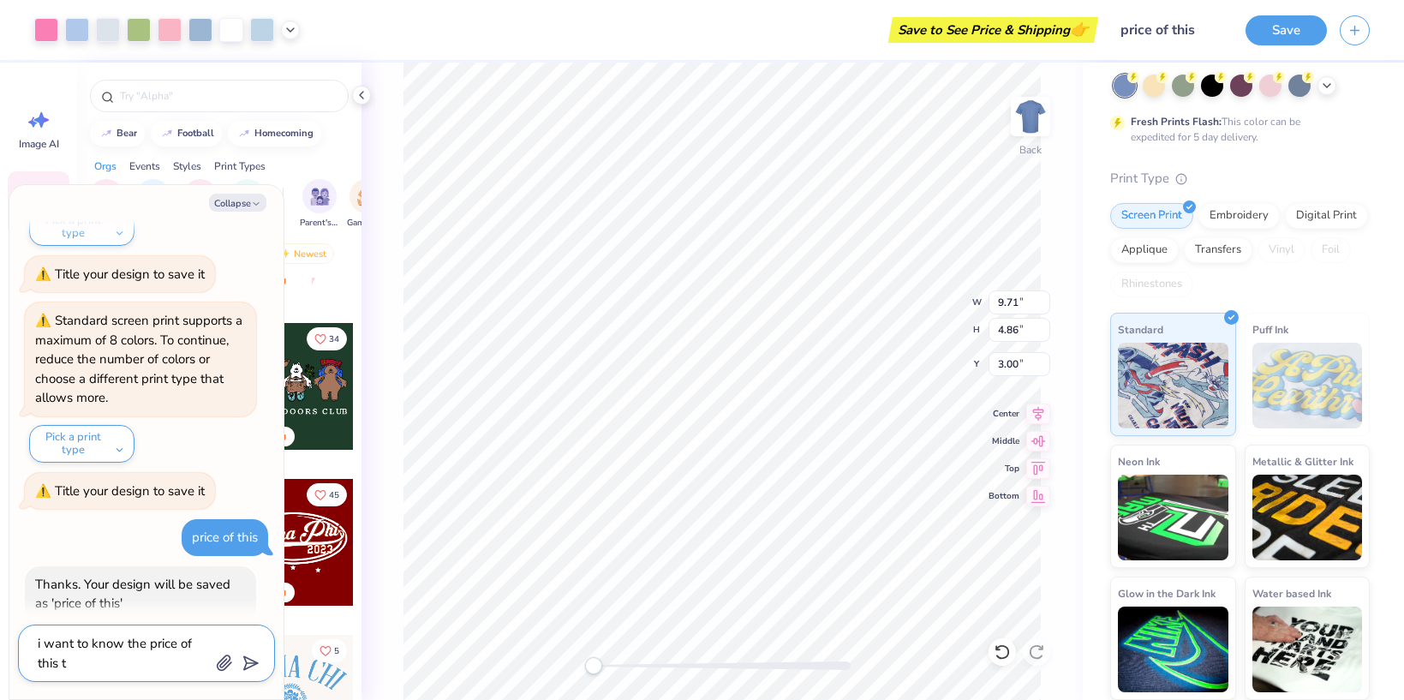
type textarea "x"
type textarea "i want to know the price of this t"
type textarea "x"
type textarea "i want to know the price of this t s"
type textarea "x"
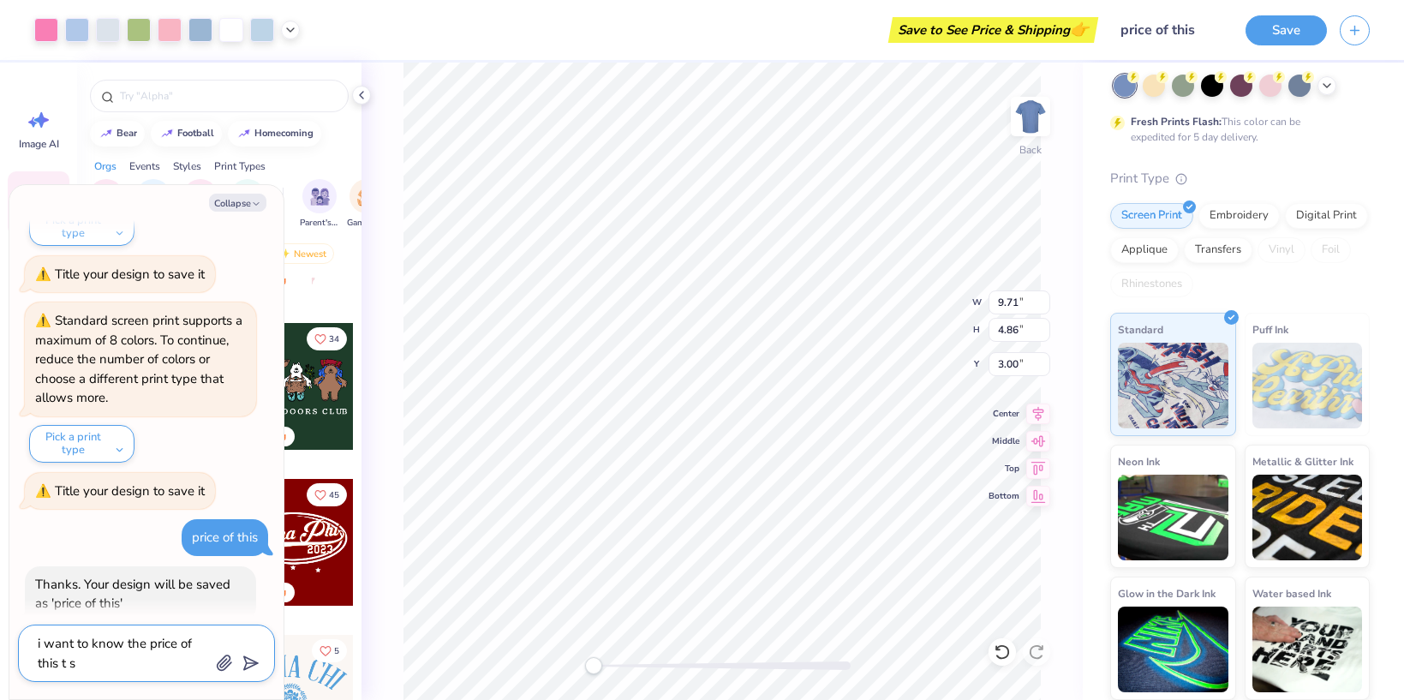
type textarea "i want to know the price of this t sh"
type textarea "x"
type textarea "i want to know the price of this t shi"
type textarea "x"
type textarea "i want to know the price of this t shir"
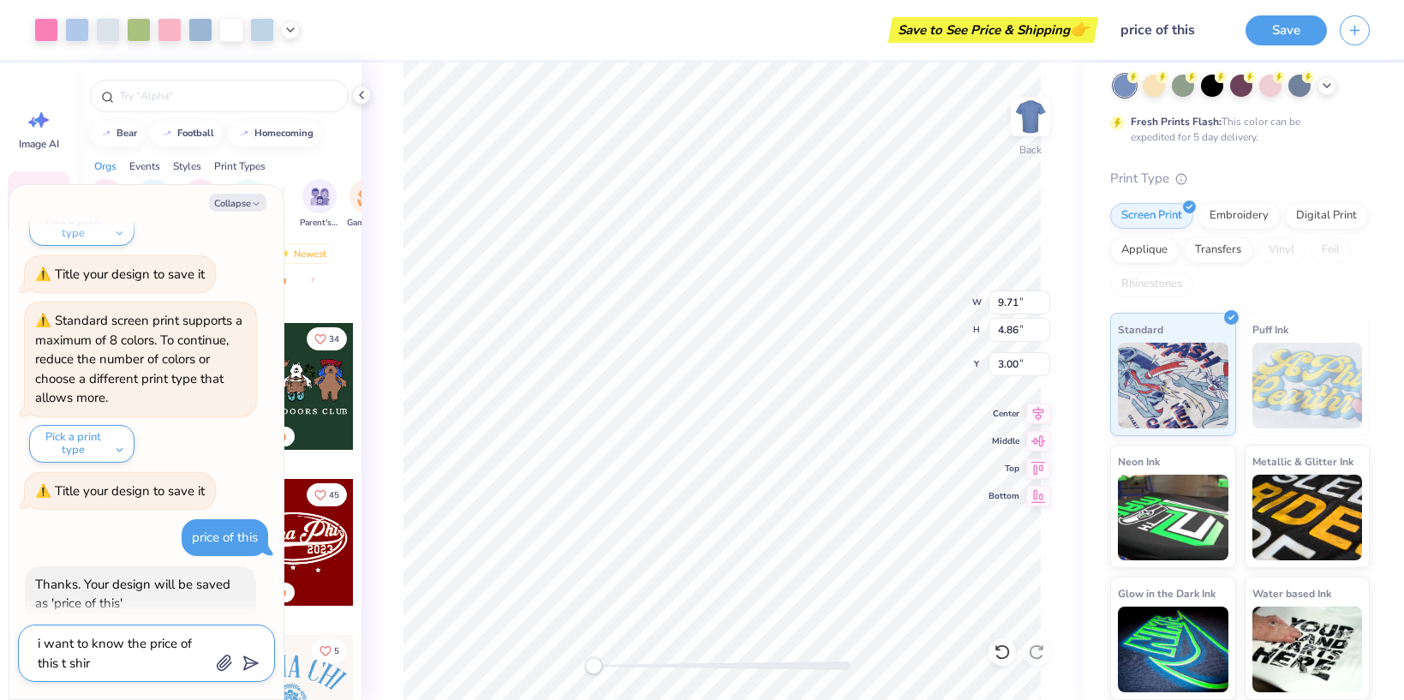
type textarea "x"
type textarea "i want to know the price of this t shirt"
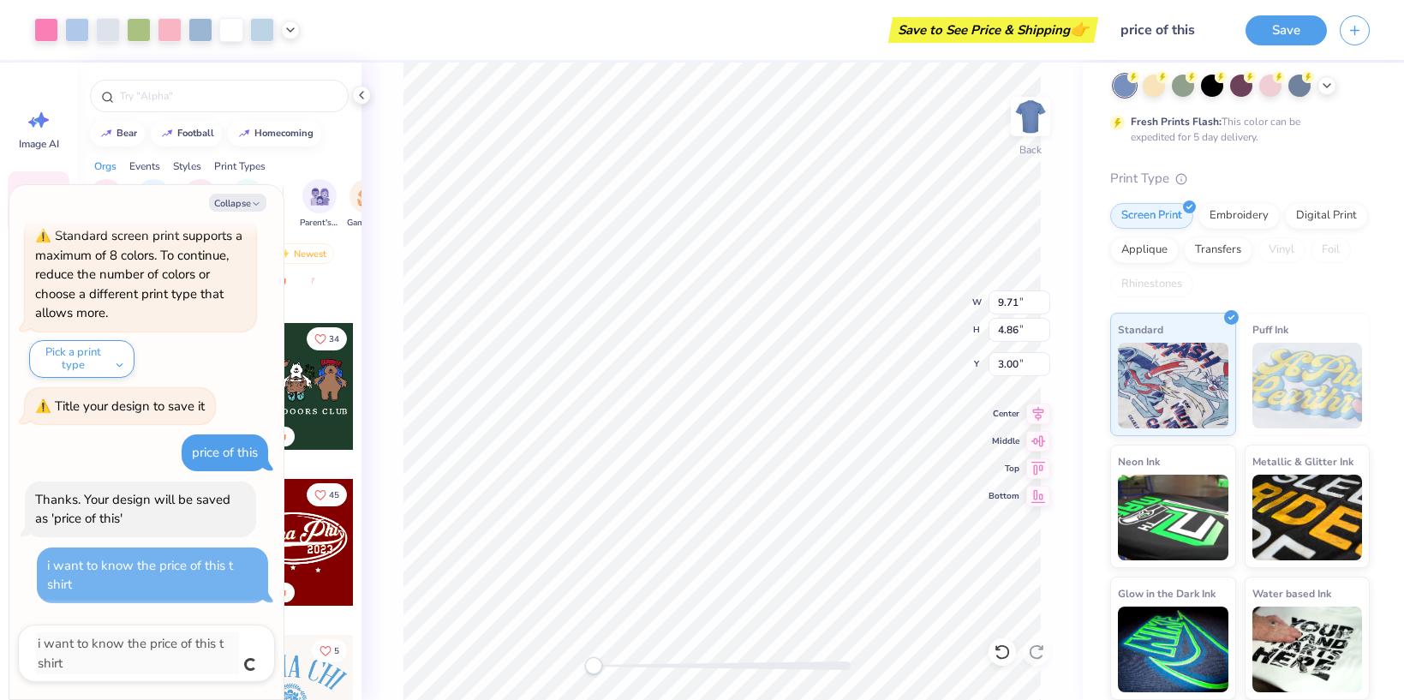
type textarea "x"
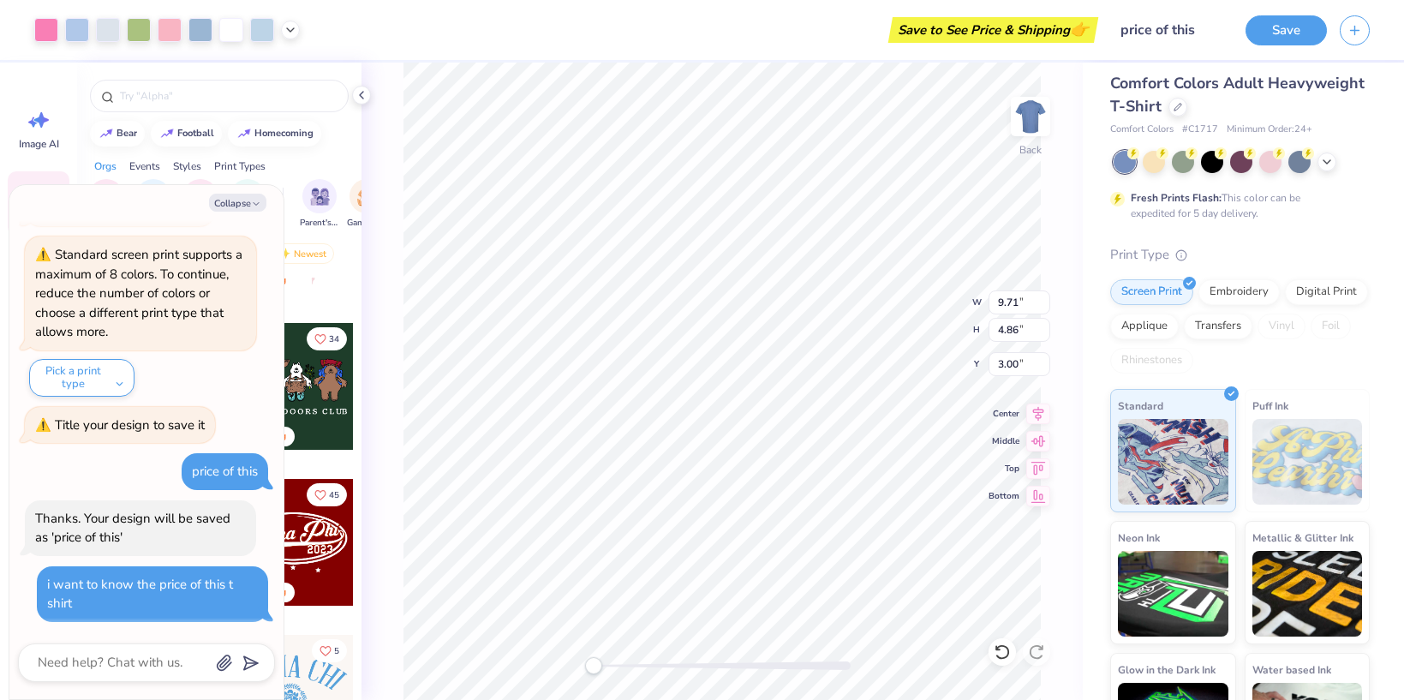
scroll to position [18, 0]
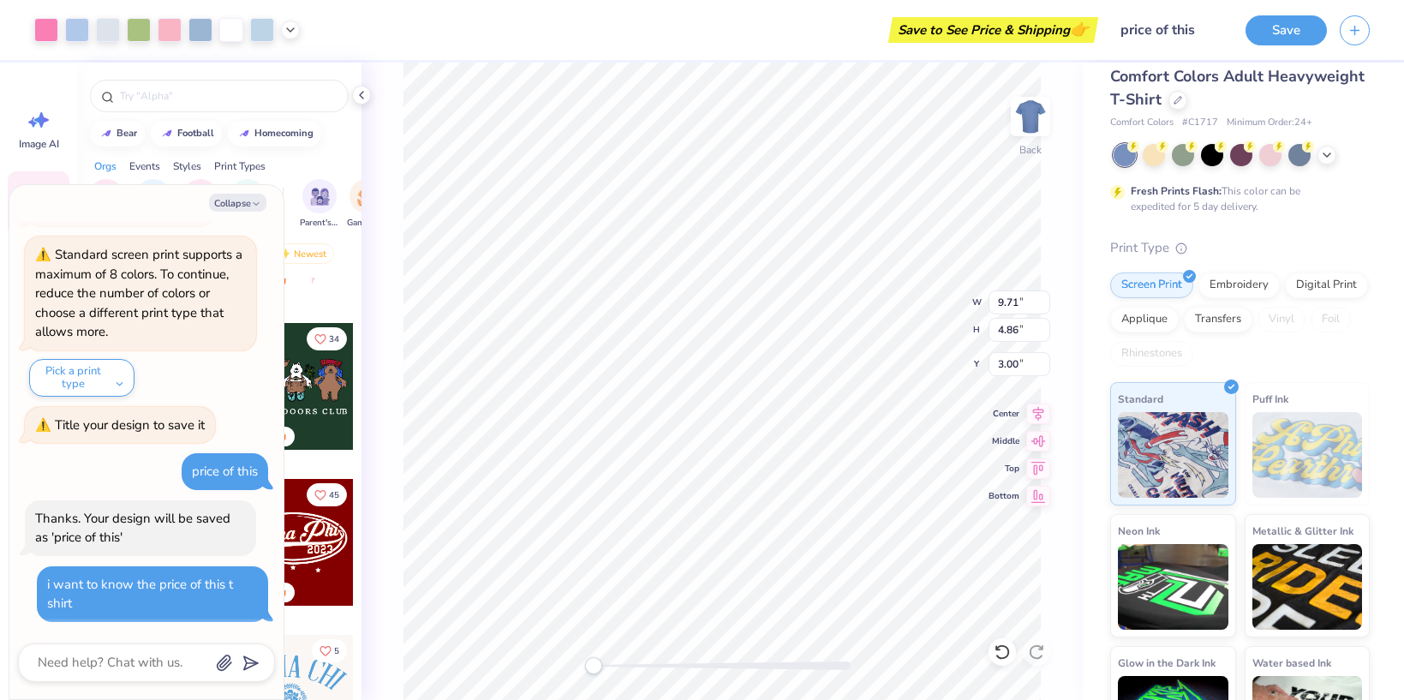
type textarea "x"
